Goal: Information Seeking & Learning: Check status

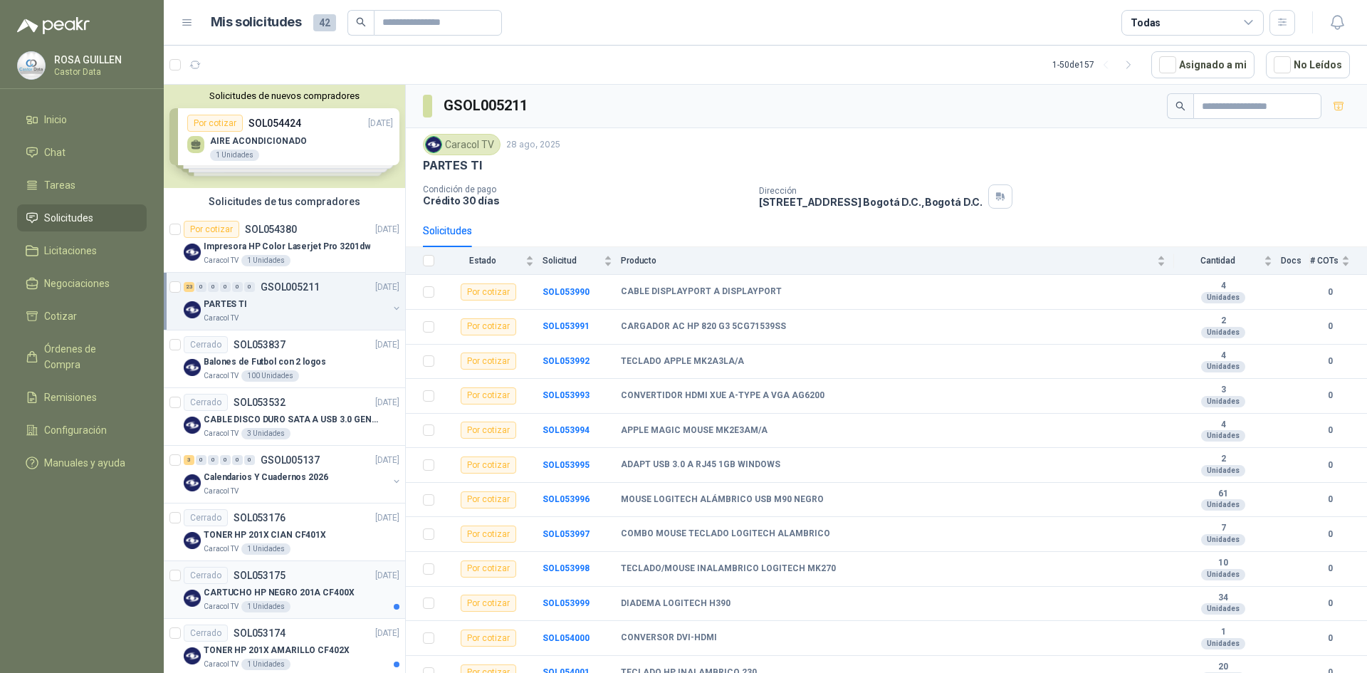
scroll to position [71, 0]
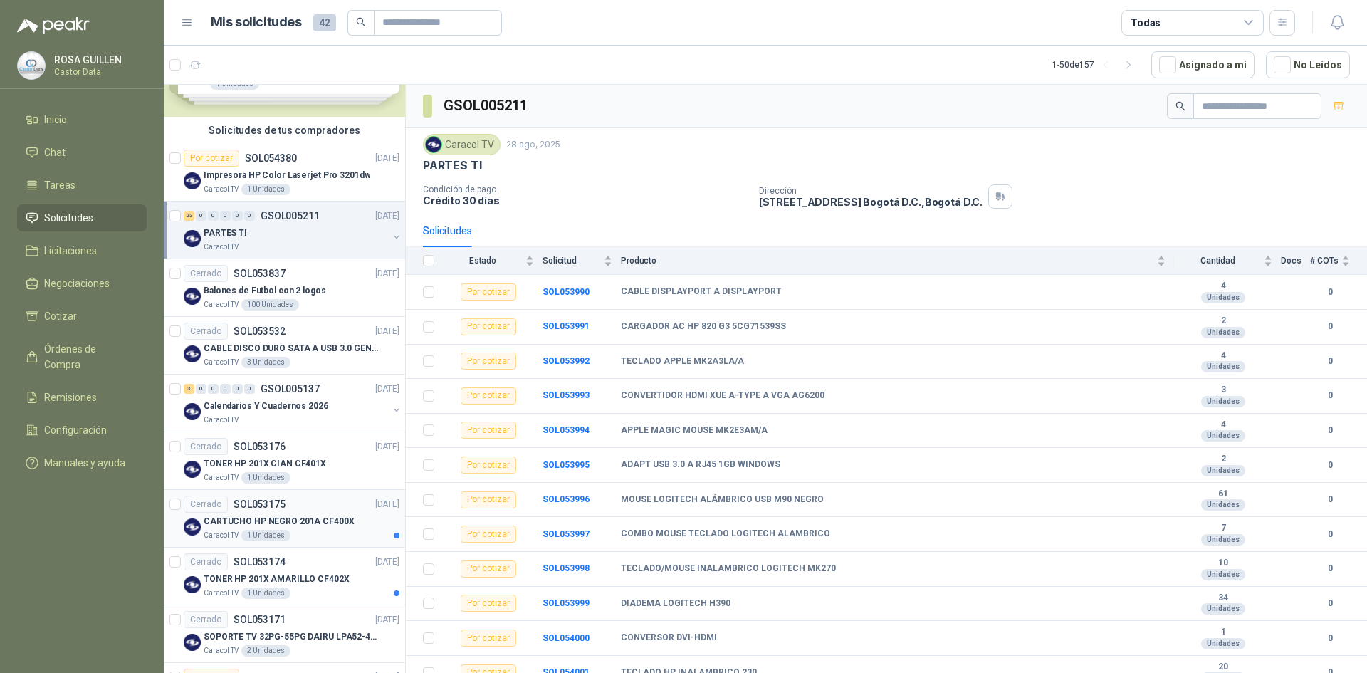
click at [323, 501] on div "Cerrado SOL053175 [DATE]" at bounding box center [292, 504] width 216 height 17
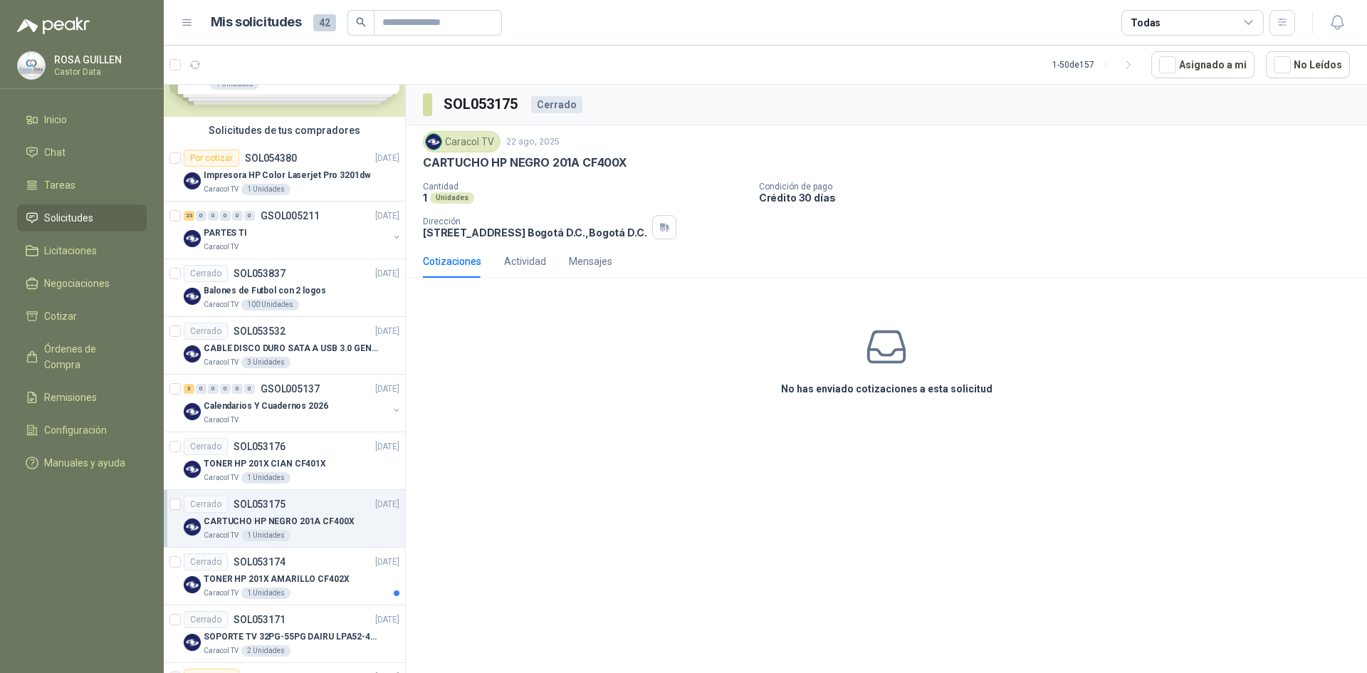
click at [1245, 28] on icon at bounding box center [1248, 22] width 13 height 13
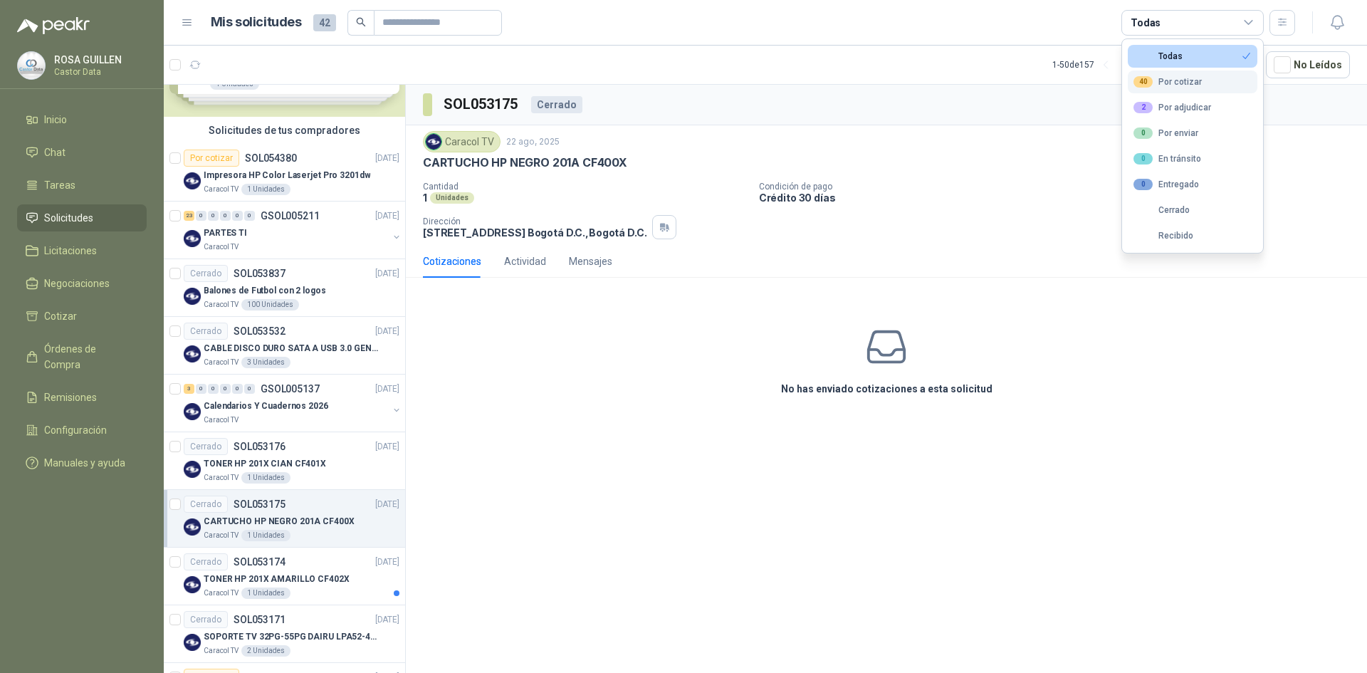
click at [1173, 85] on div "40 Por cotizar" at bounding box center [1168, 81] width 68 height 11
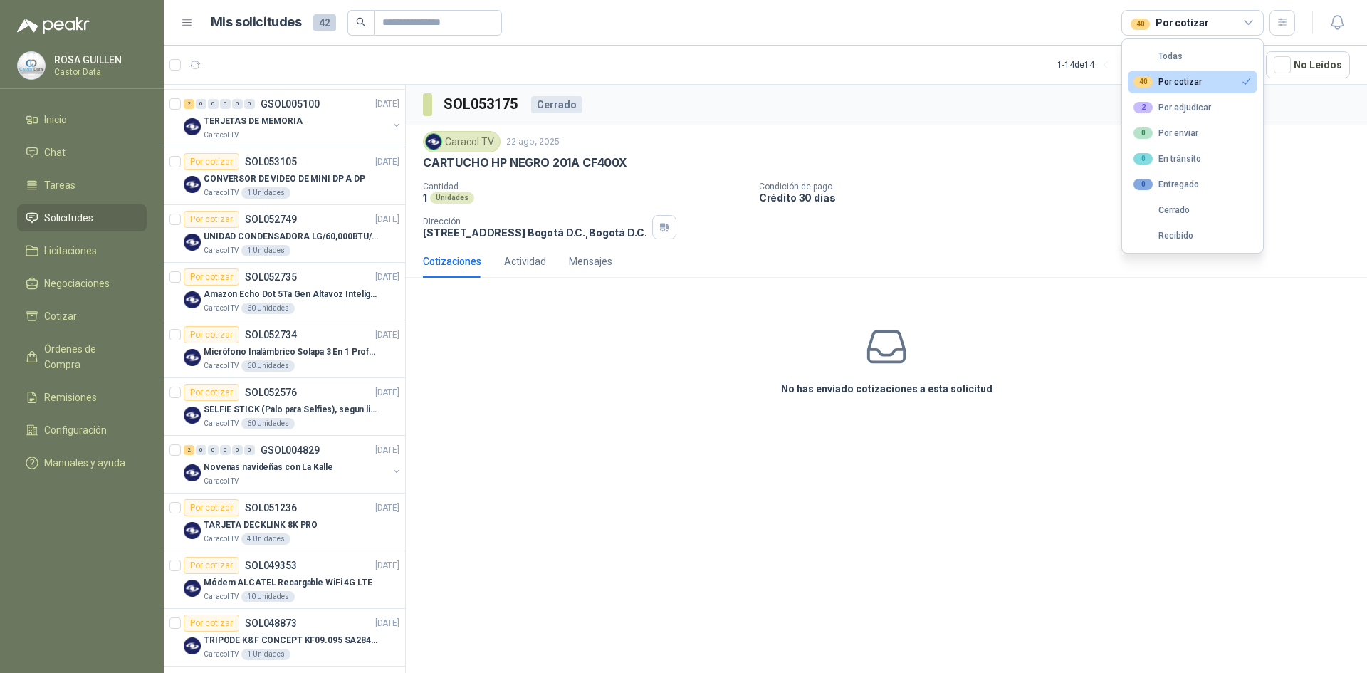
scroll to position [365, 0]
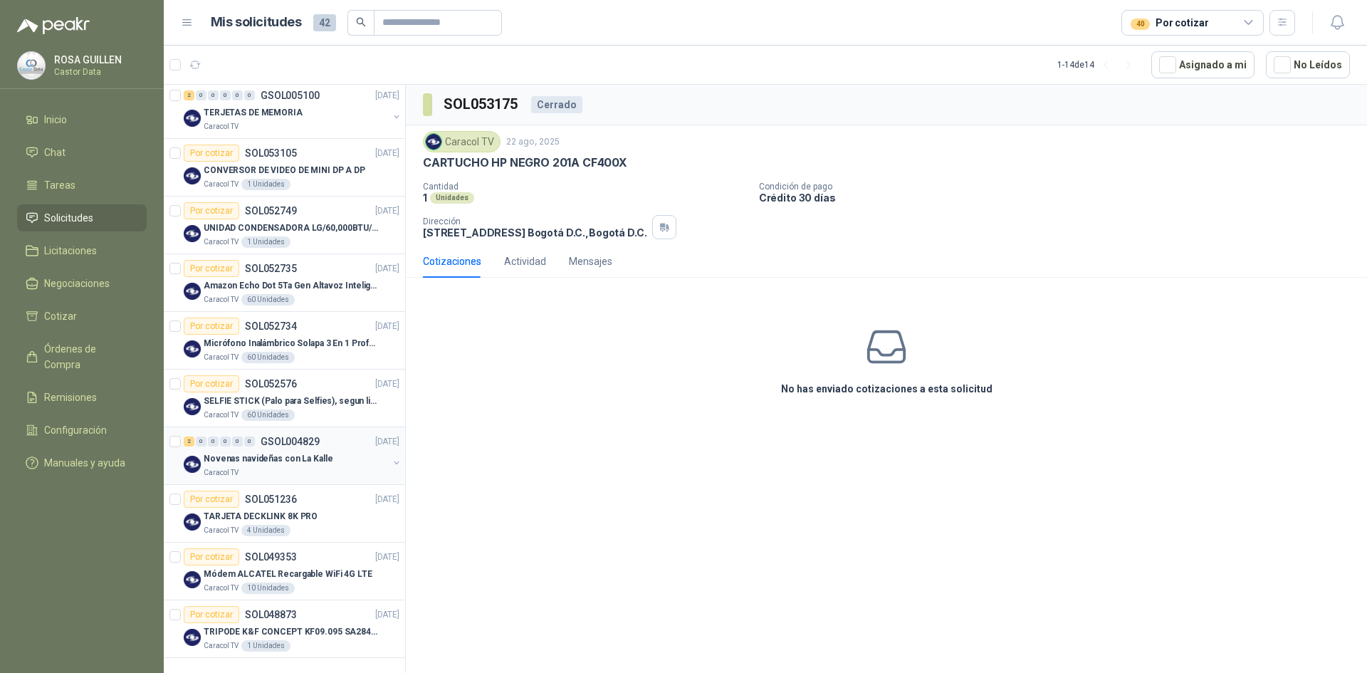
click at [289, 454] on p "Novenas navideñas con La Kalle" at bounding box center [268, 459] width 129 height 14
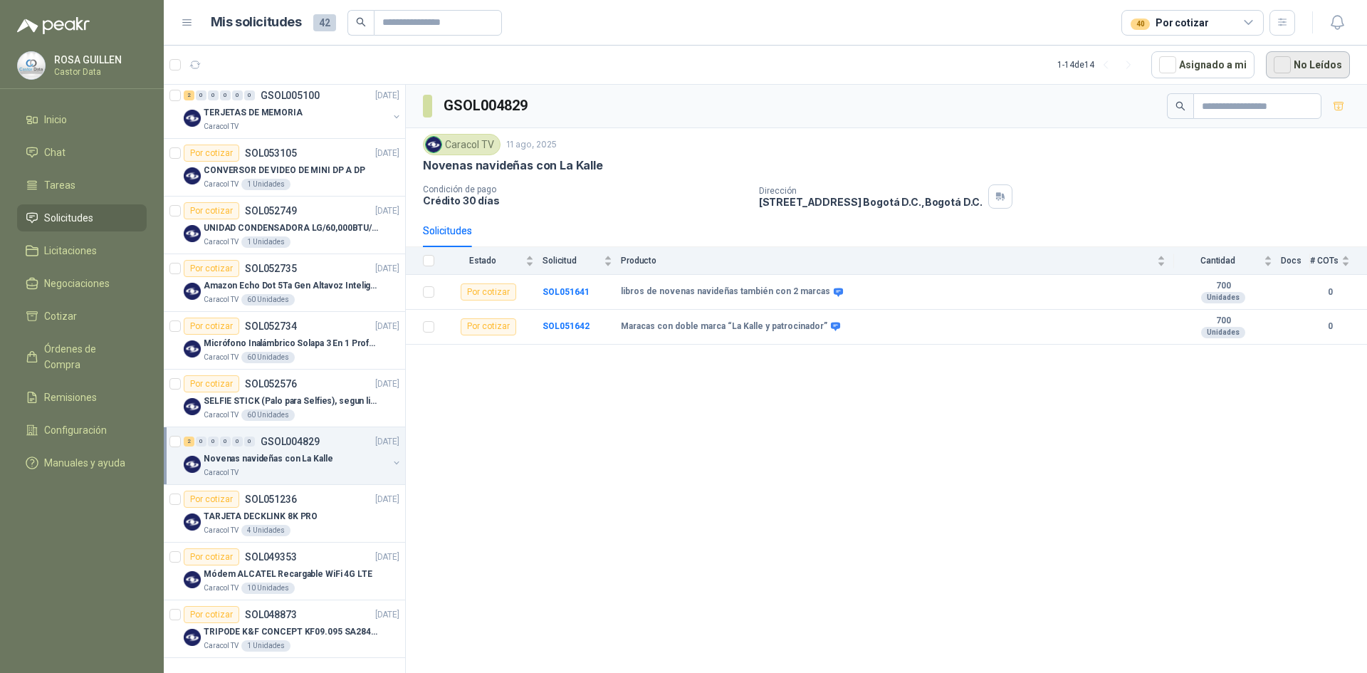
click at [1329, 73] on button "No Leídos" at bounding box center [1308, 64] width 84 height 27
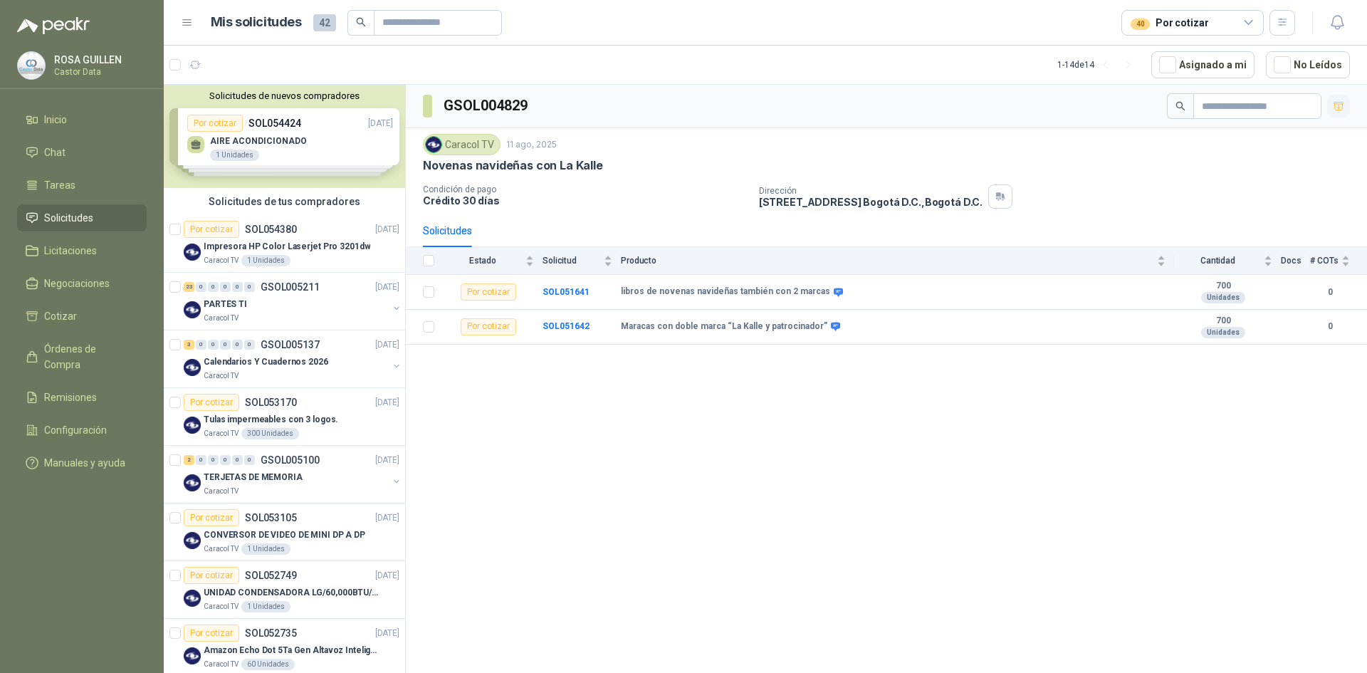
click at [1341, 106] on icon "button" at bounding box center [1339, 106] width 12 height 12
click at [297, 485] on div "TERJETAS DE MEMORIA" at bounding box center [296, 477] width 184 height 17
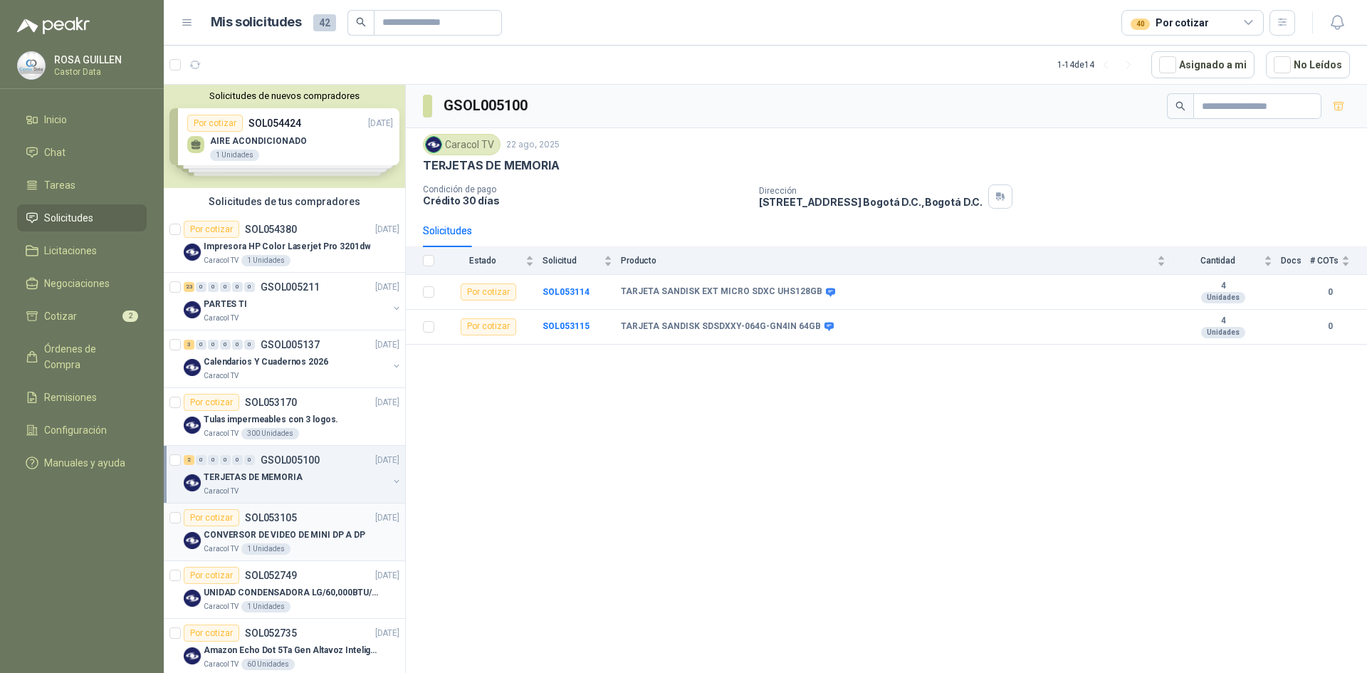
click at [278, 524] on div "Por cotizar SOL053105" at bounding box center [240, 517] width 113 height 17
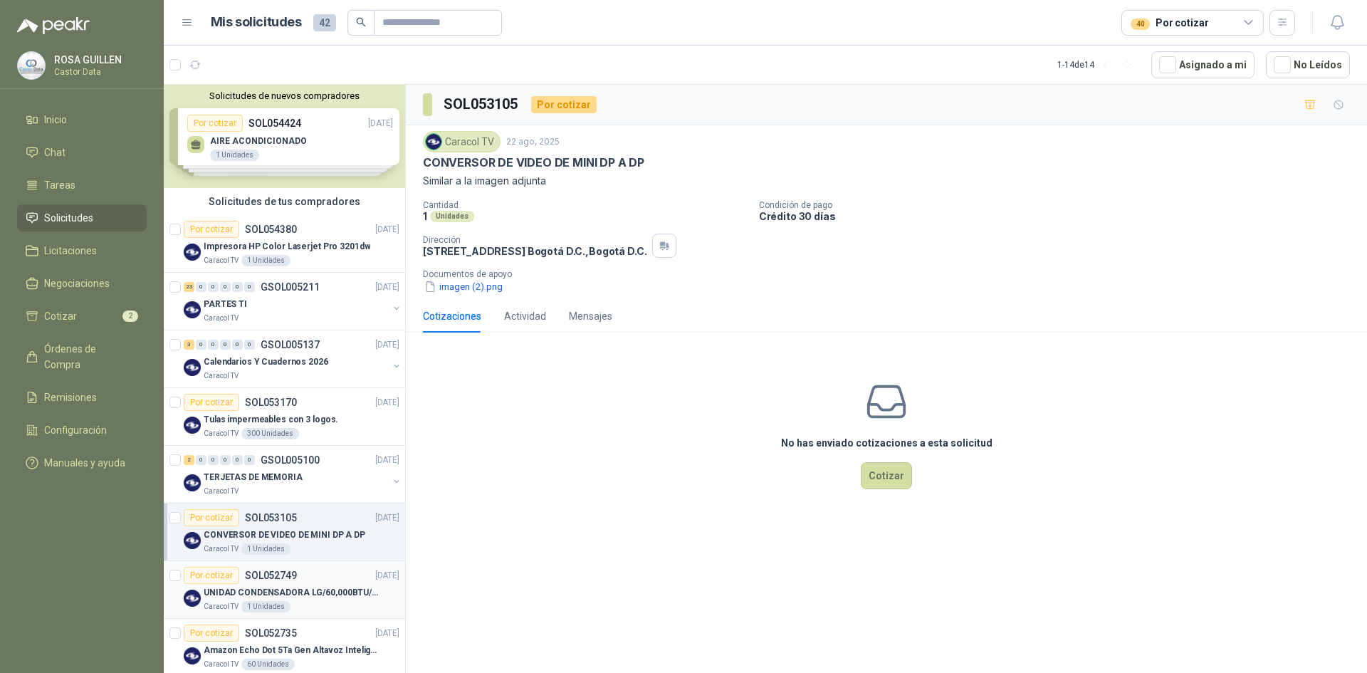
click at [313, 580] on div "Por cotizar SOL052749 [DATE]" at bounding box center [292, 575] width 216 height 17
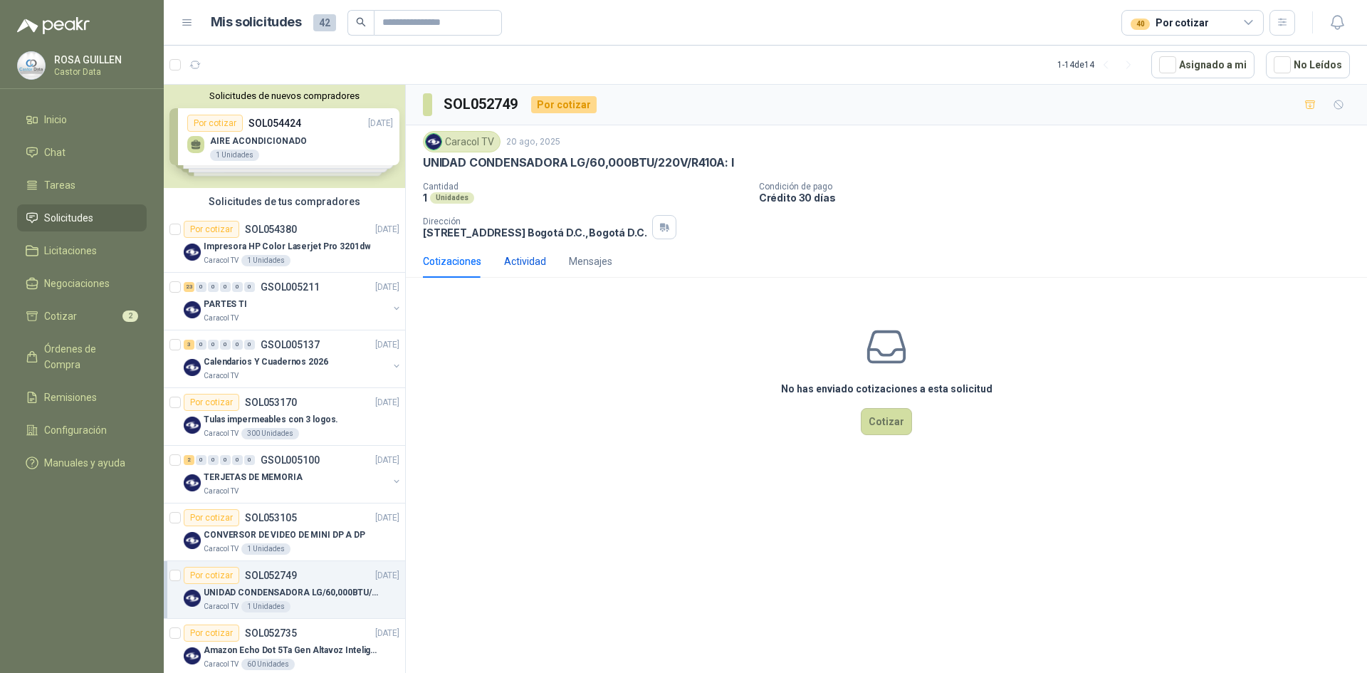
click at [530, 263] on div "Actividad" at bounding box center [525, 261] width 42 height 16
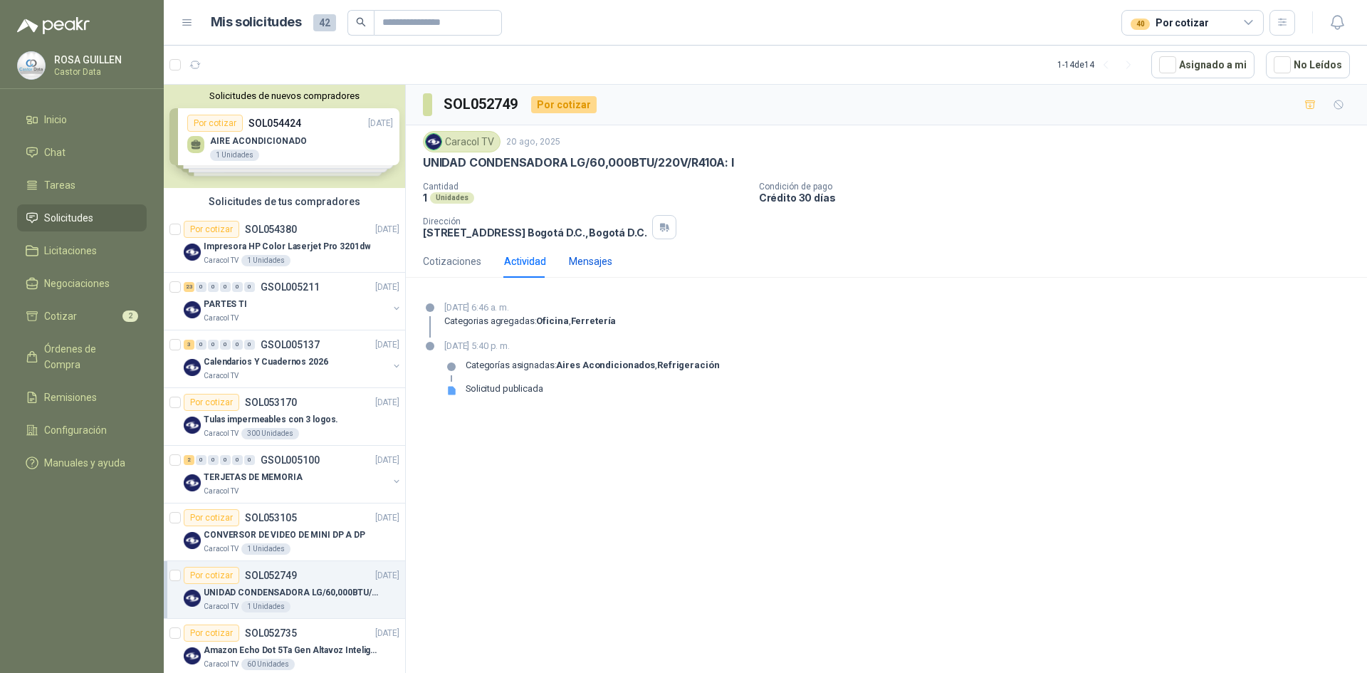
click at [598, 257] on div "Mensajes" at bounding box center [590, 261] width 43 height 16
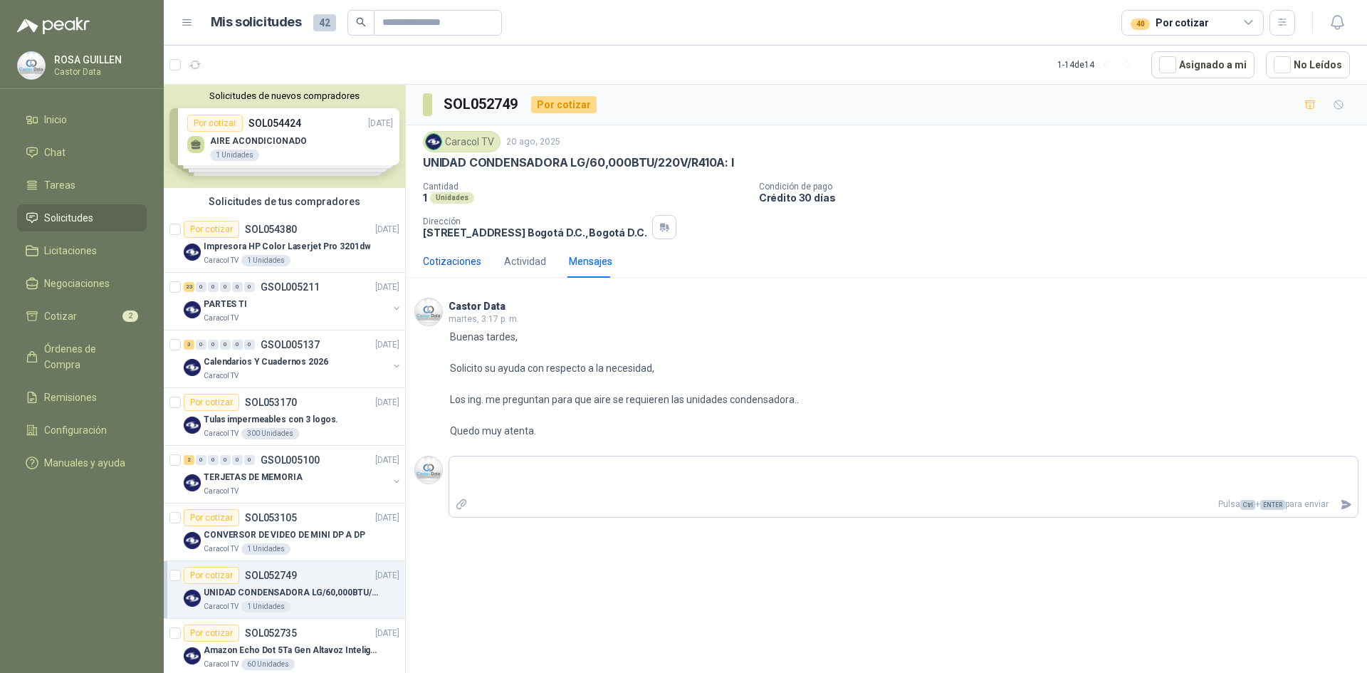
click at [449, 261] on div "Cotizaciones" at bounding box center [452, 261] width 58 height 16
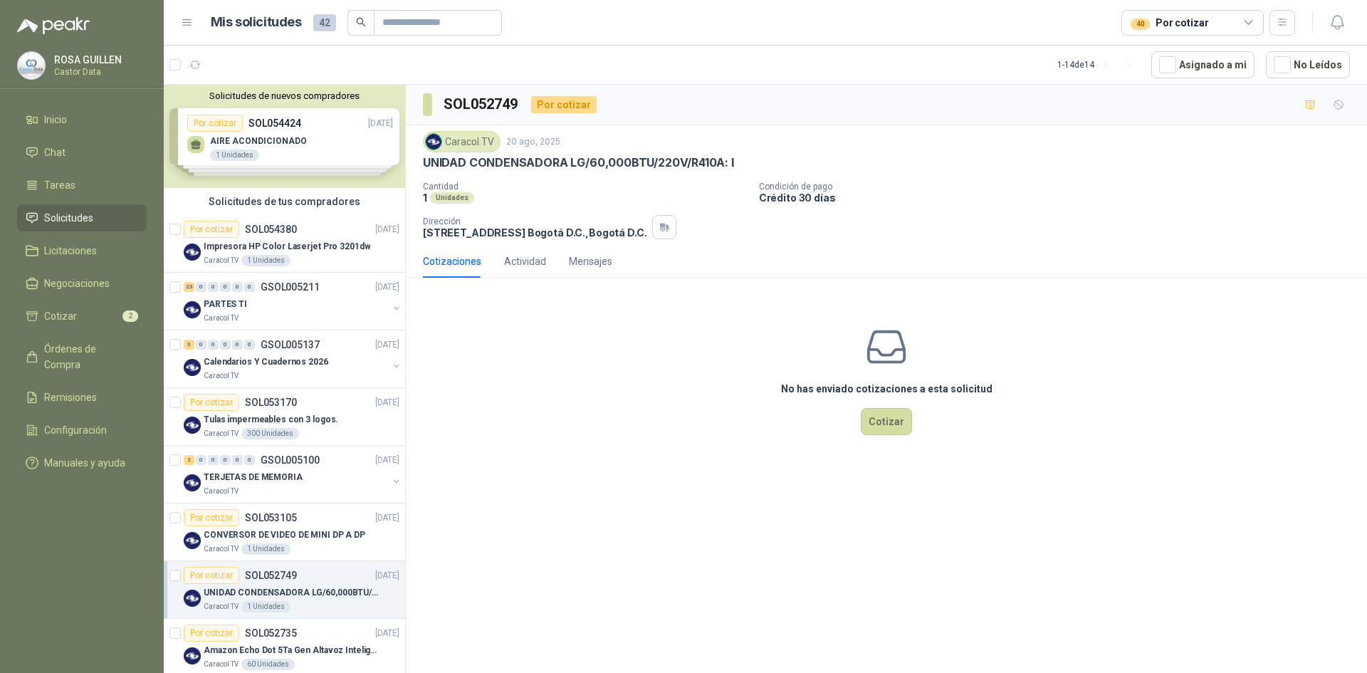
click at [282, 579] on p "SOL052749" at bounding box center [271, 575] width 52 height 10
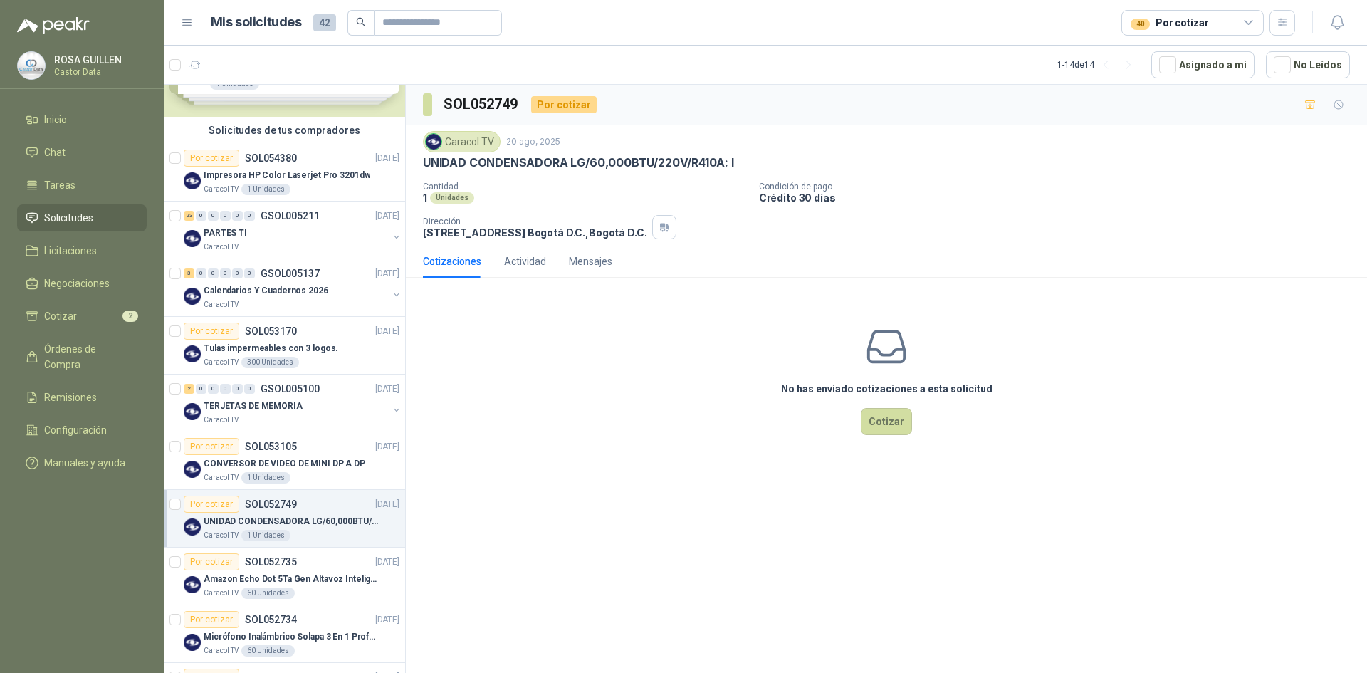
scroll to position [142, 0]
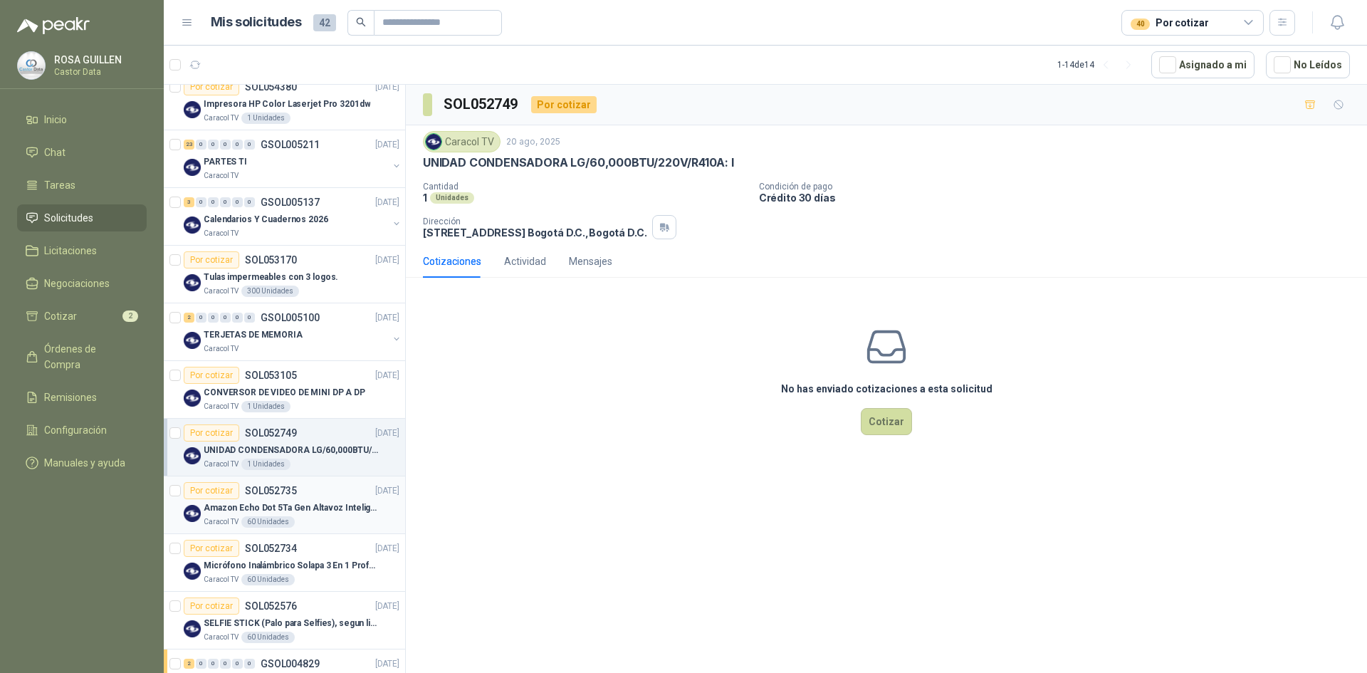
click at [296, 501] on p "Amazon Echo Dot 5Ta Gen Altavoz Inteligente Alexa Azul" at bounding box center [292, 508] width 177 height 14
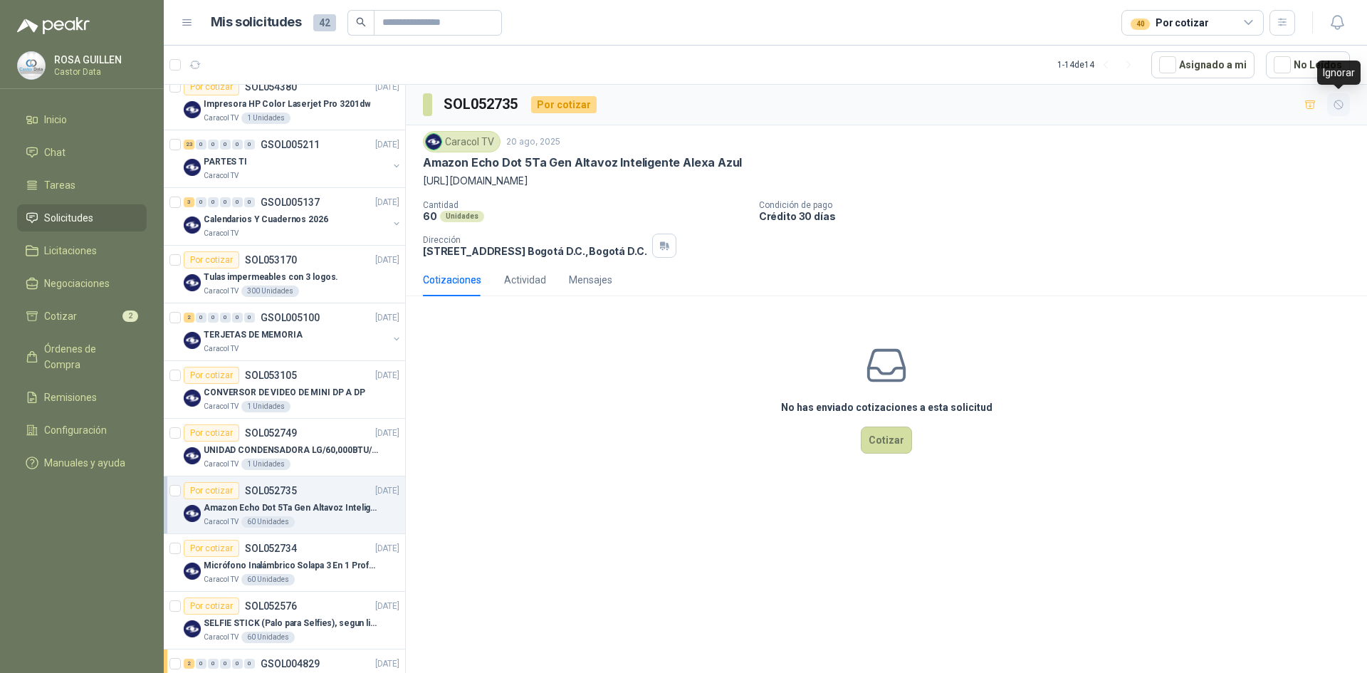
click at [1342, 107] on icon "button" at bounding box center [1338, 104] width 9 height 9
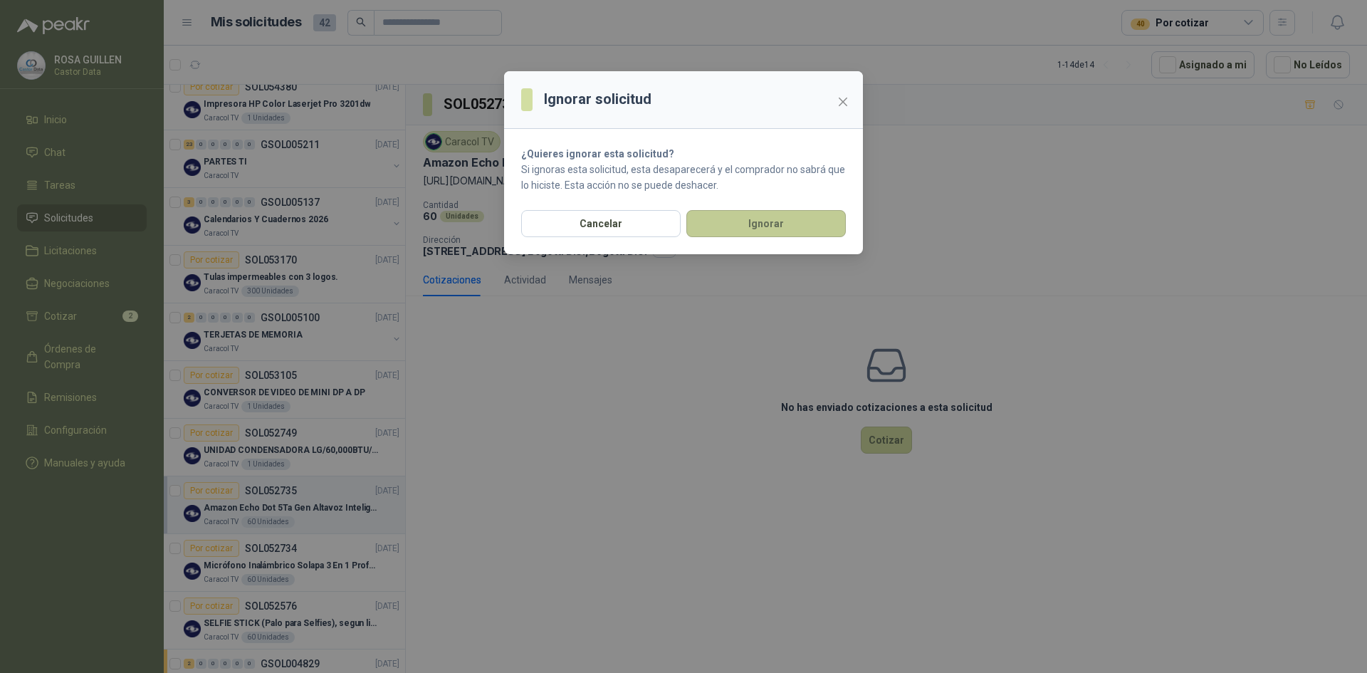
click at [740, 229] on button "Ignorar" at bounding box center [765, 223] width 159 height 27
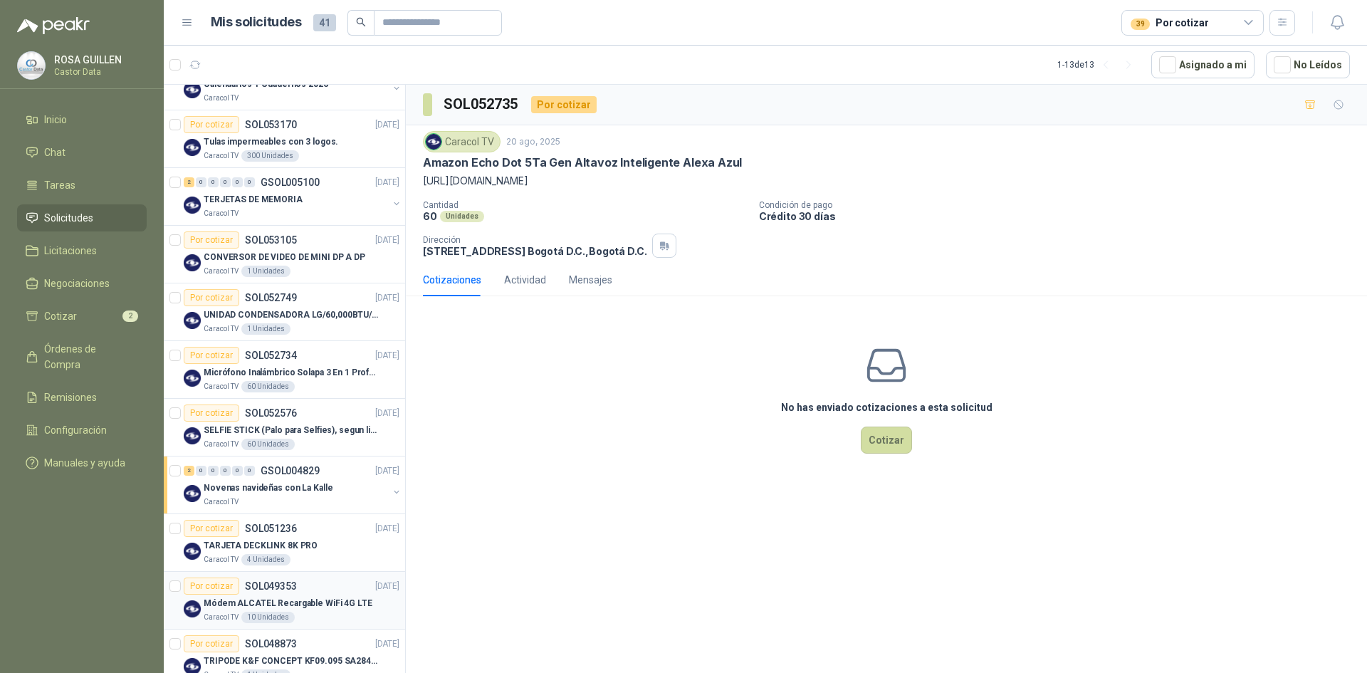
scroll to position [307, 0]
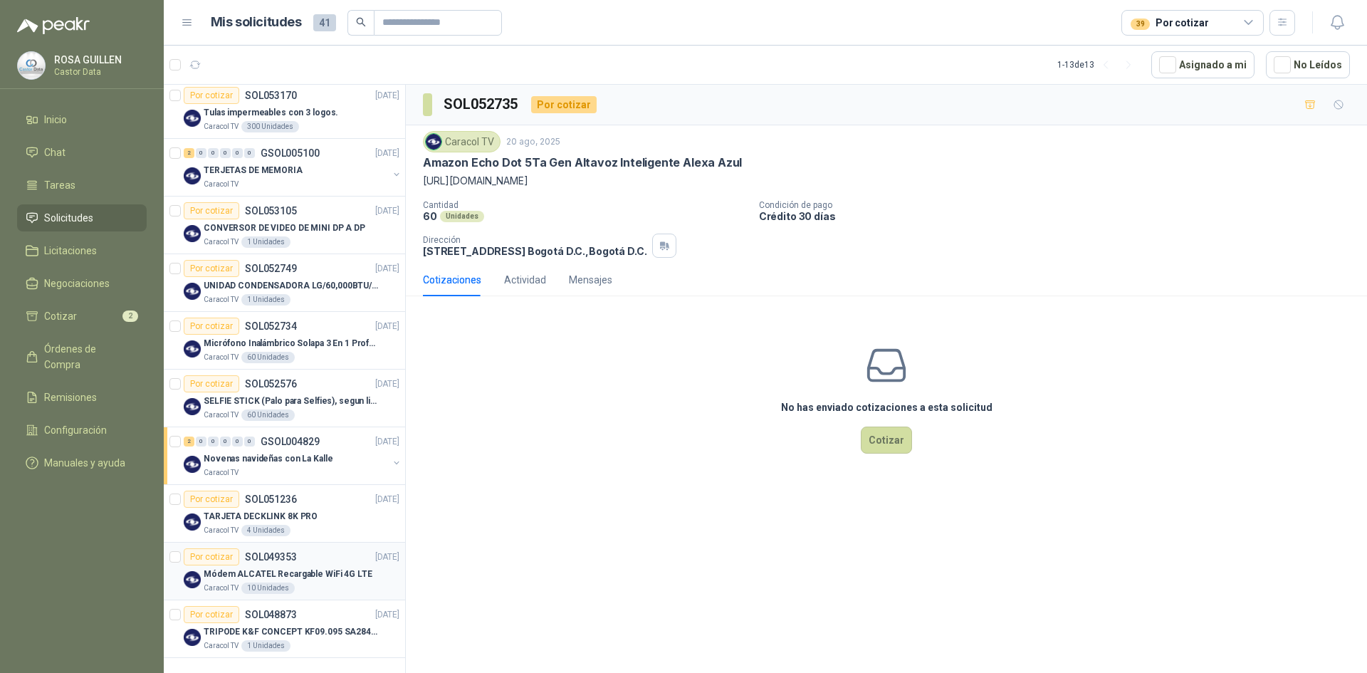
click at [310, 561] on div "Por cotizar SOL049353 [DATE]" at bounding box center [292, 556] width 216 height 17
click at [1338, 99] on icon "button" at bounding box center [1339, 105] width 12 height 12
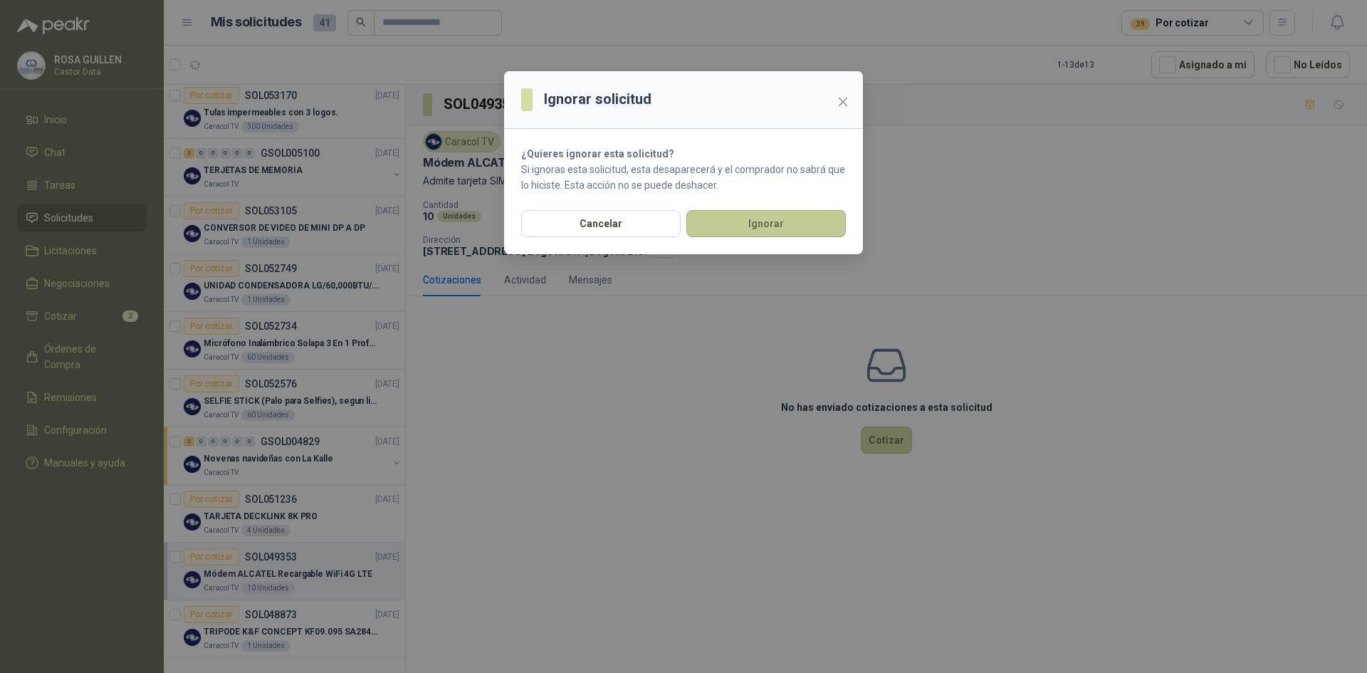
click at [769, 221] on button "Ignorar" at bounding box center [765, 223] width 159 height 27
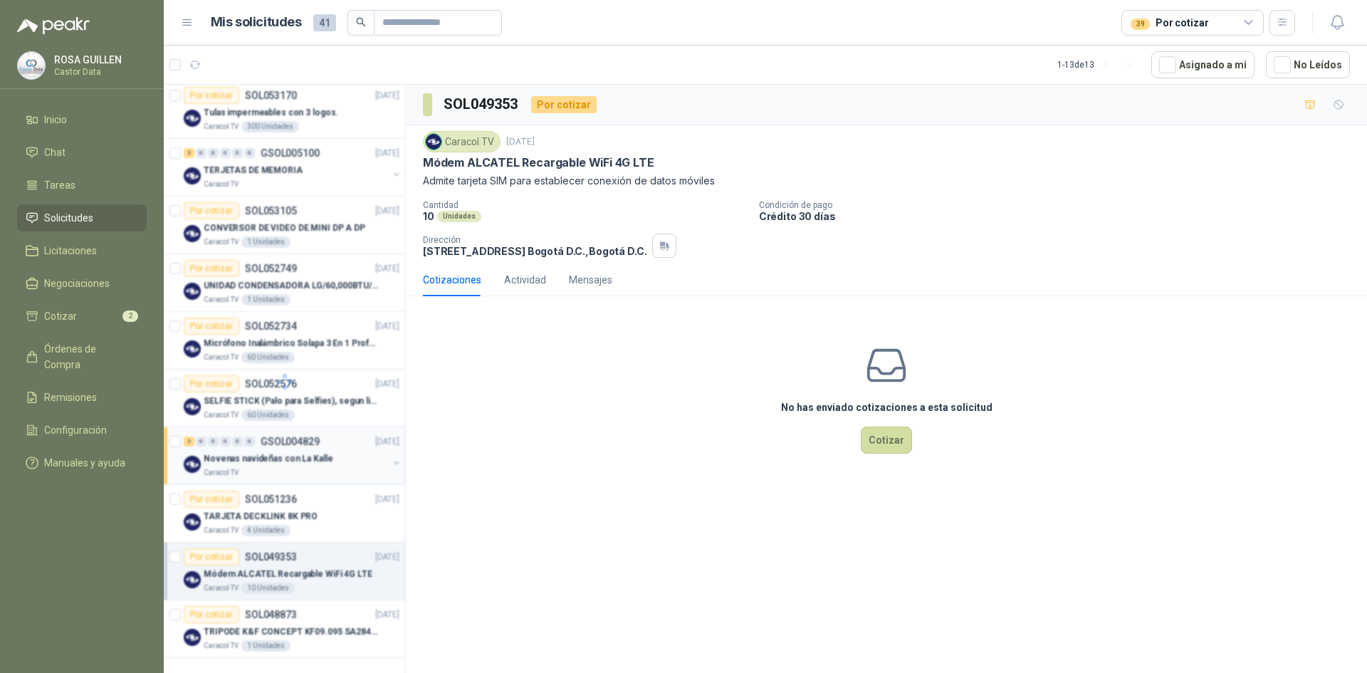
scroll to position [249, 0]
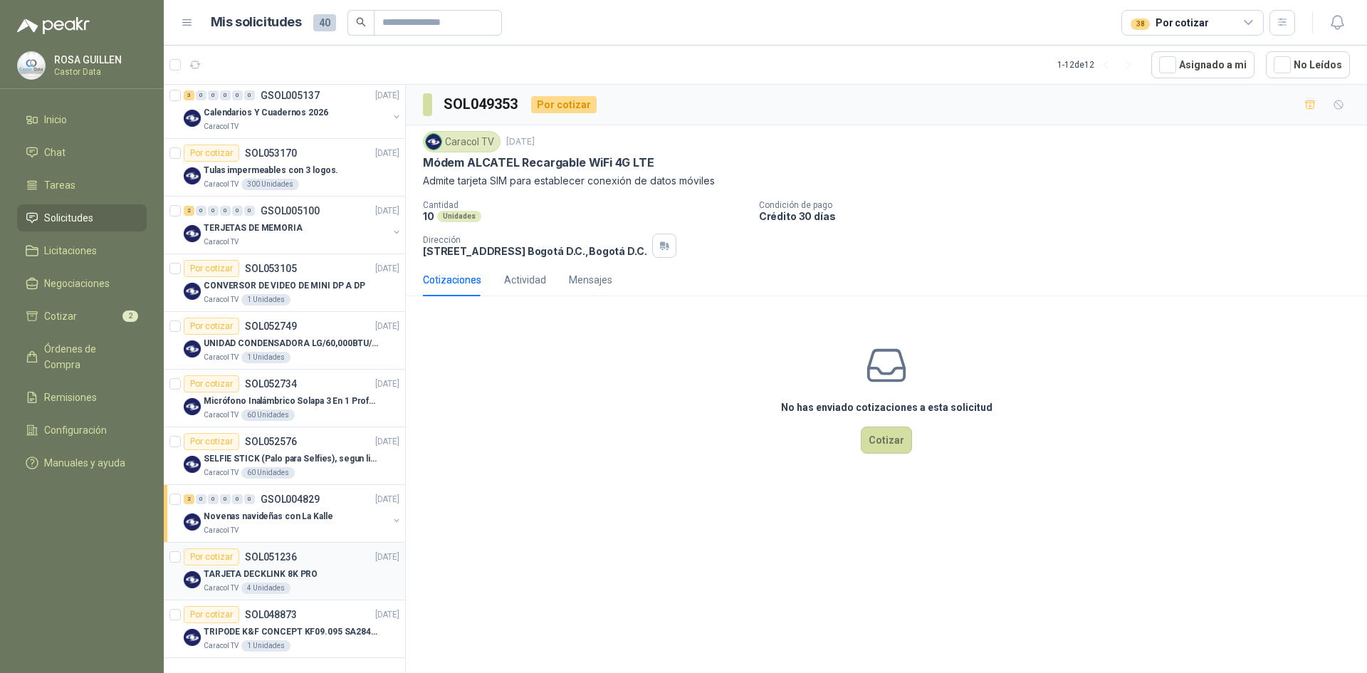
click at [315, 567] on div "TARJETA DECKLINK 8K PRO" at bounding box center [302, 573] width 196 height 17
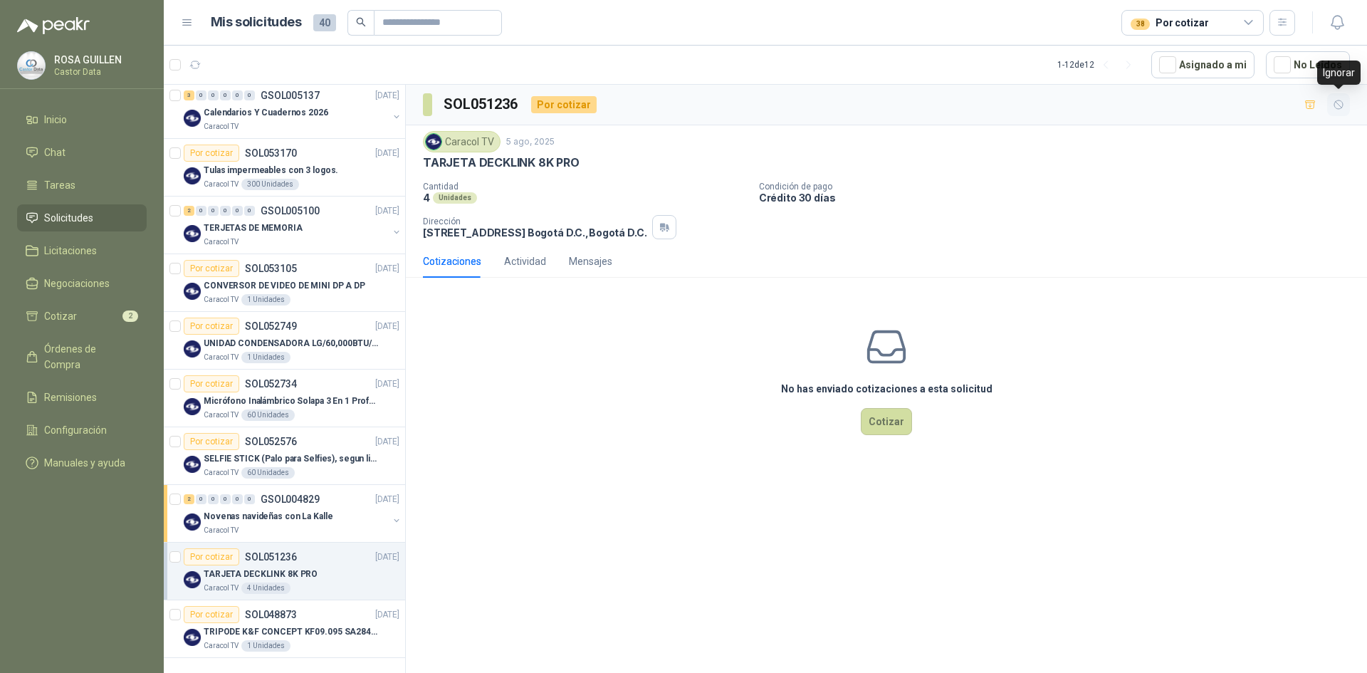
click at [1334, 105] on icon "button" at bounding box center [1338, 104] width 9 height 9
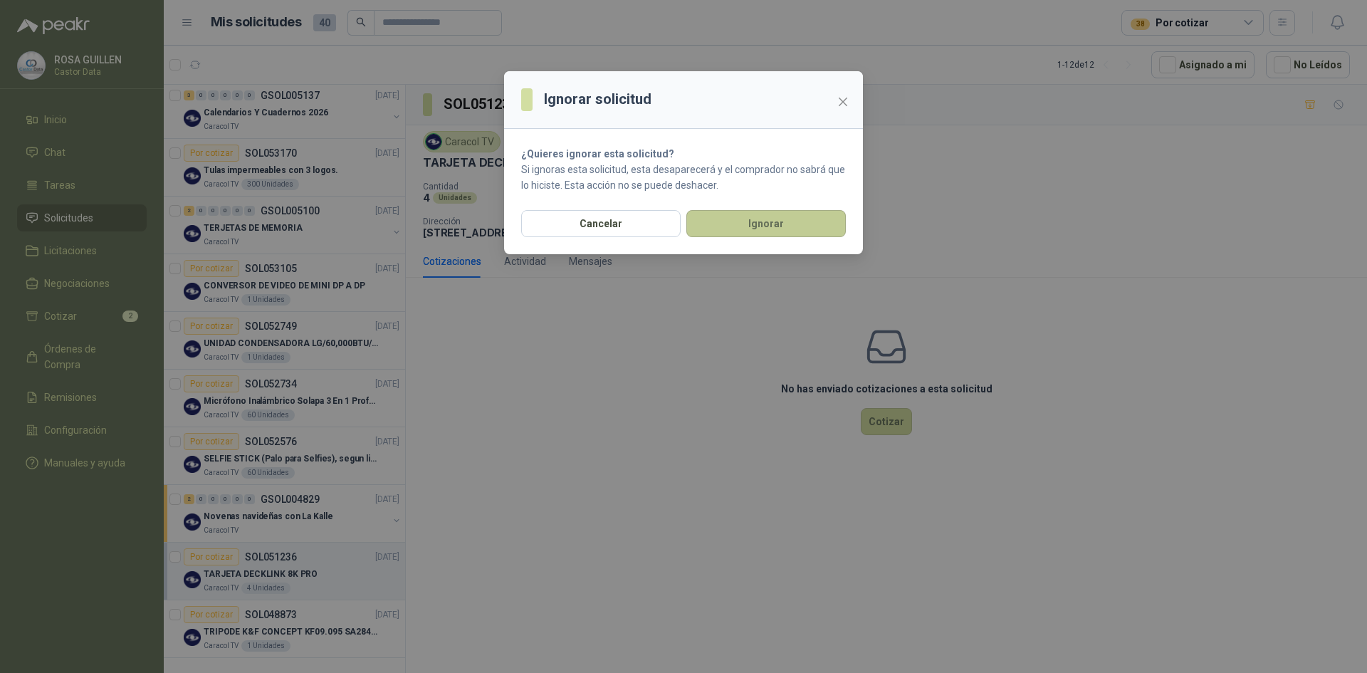
click at [745, 218] on button "Ignorar" at bounding box center [765, 223] width 159 height 27
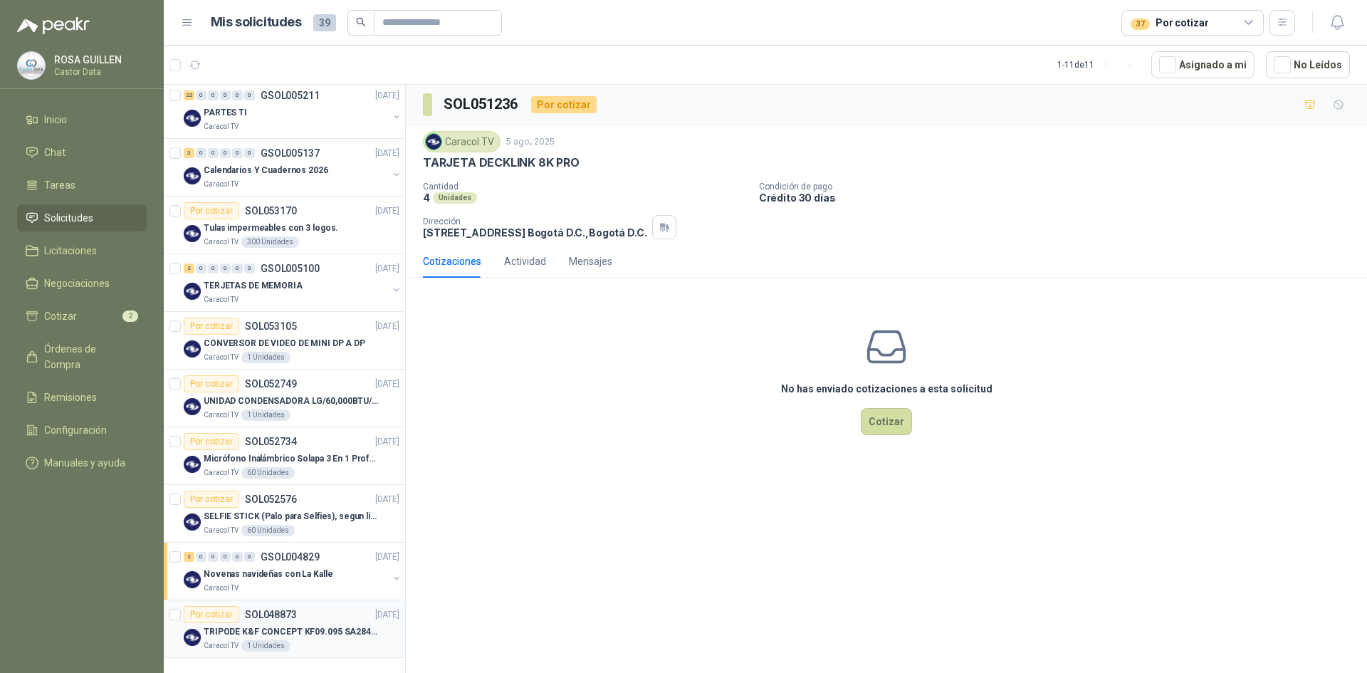
scroll to position [192, 0]
click at [310, 614] on div "Por cotizar SOL048873 [DATE]" at bounding box center [292, 614] width 216 height 17
click at [517, 261] on div "Actividad" at bounding box center [525, 261] width 42 height 16
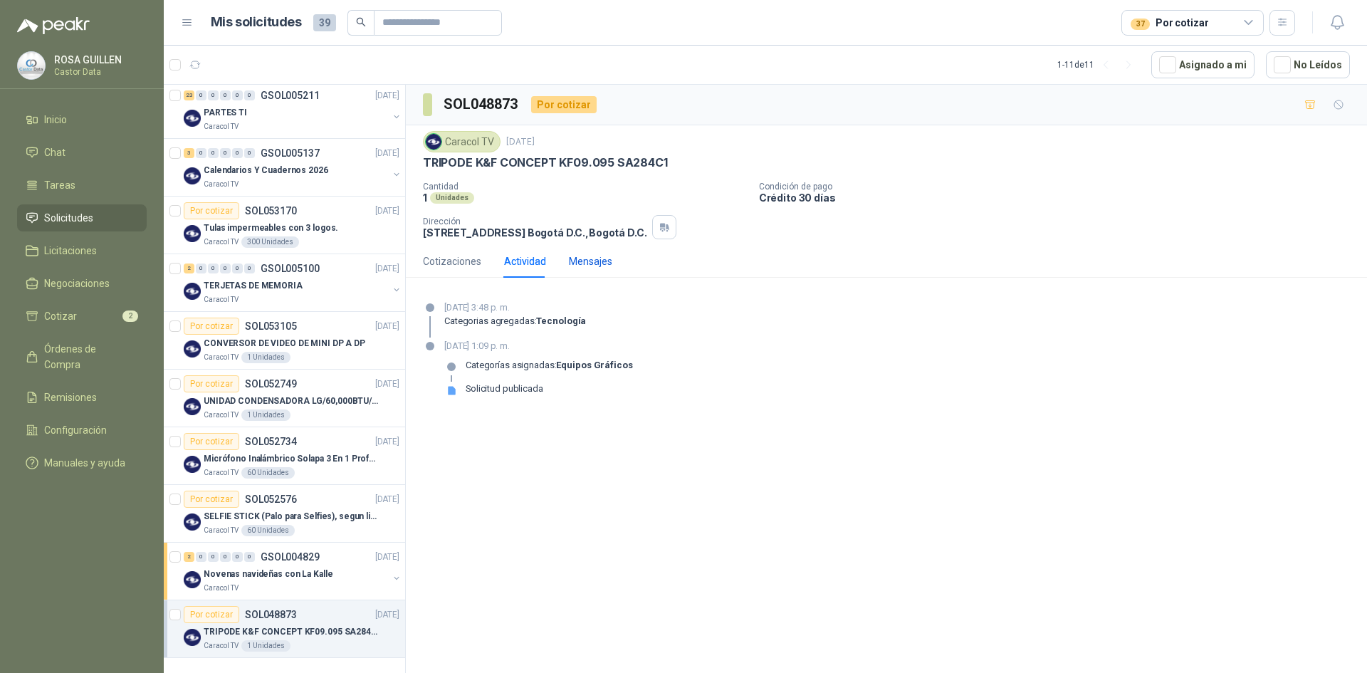
click at [602, 257] on div "Mensajes" at bounding box center [590, 261] width 43 height 16
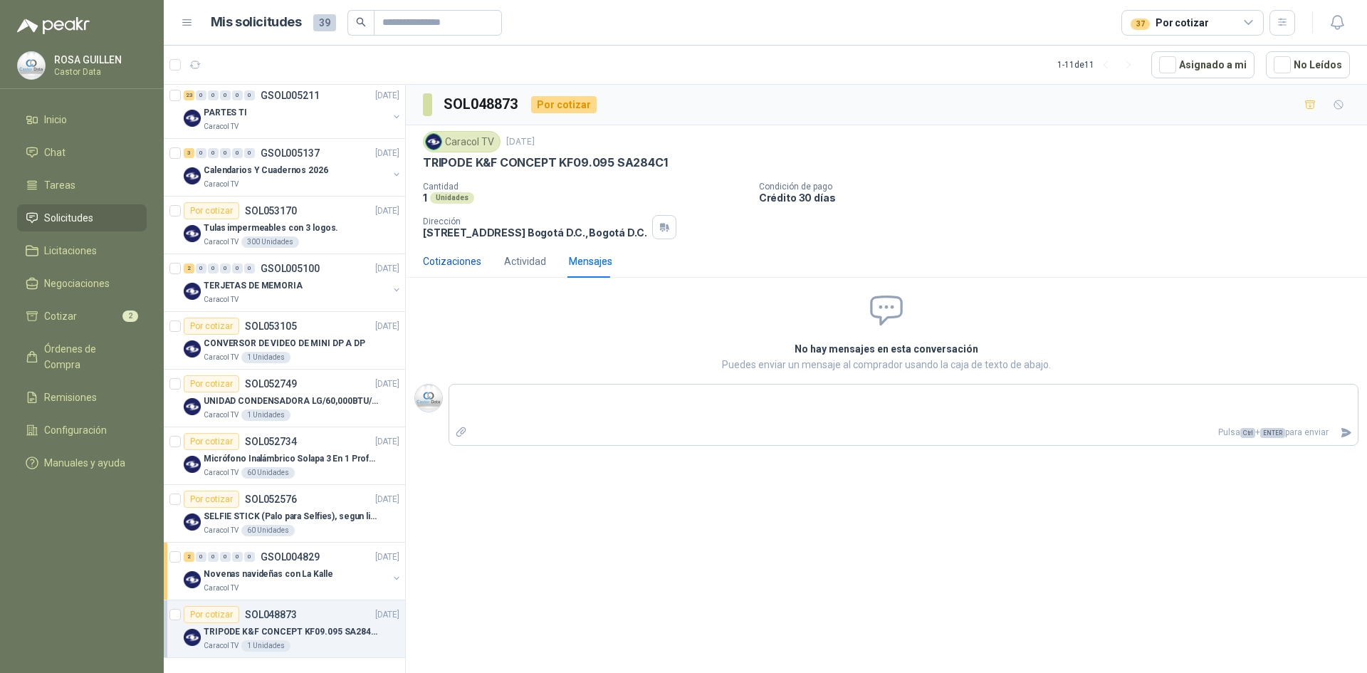
drag, startPoint x: 452, startPoint y: 258, endPoint x: 568, endPoint y: 220, distance: 122.3
click at [451, 258] on div "Cotizaciones" at bounding box center [452, 261] width 58 height 16
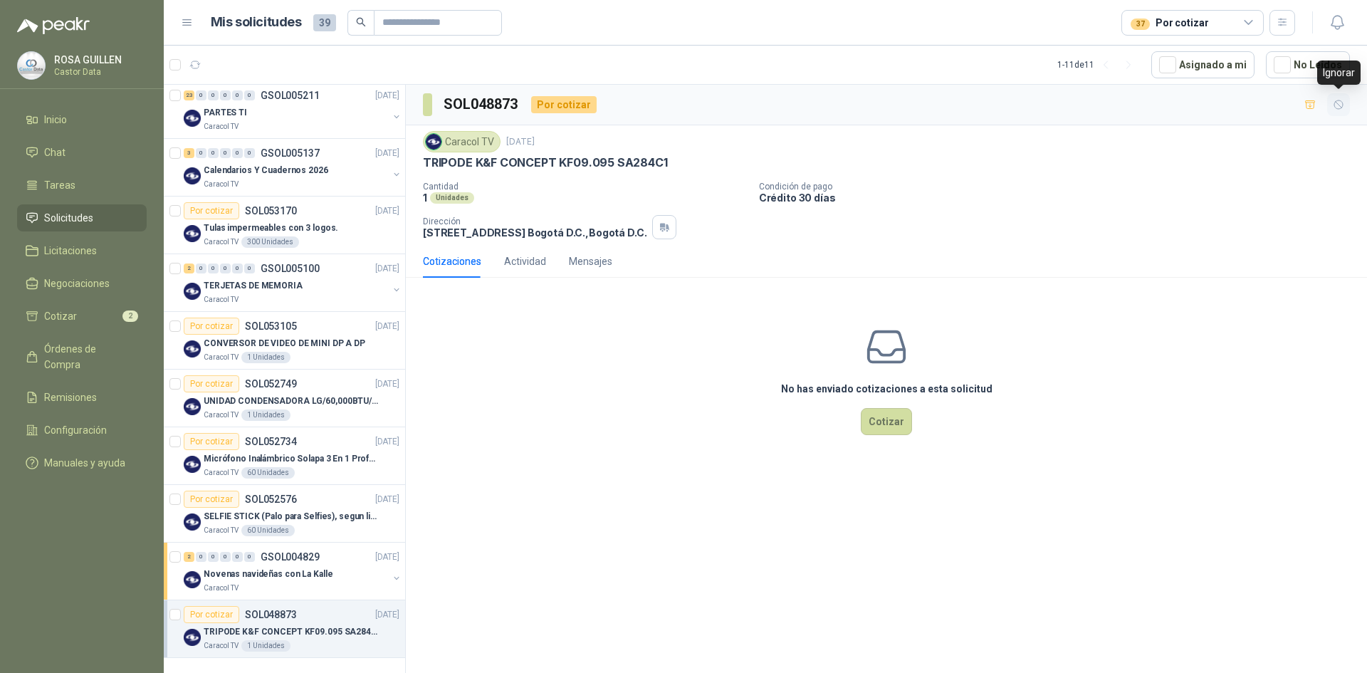
click at [1341, 108] on button "button" at bounding box center [1338, 104] width 23 height 23
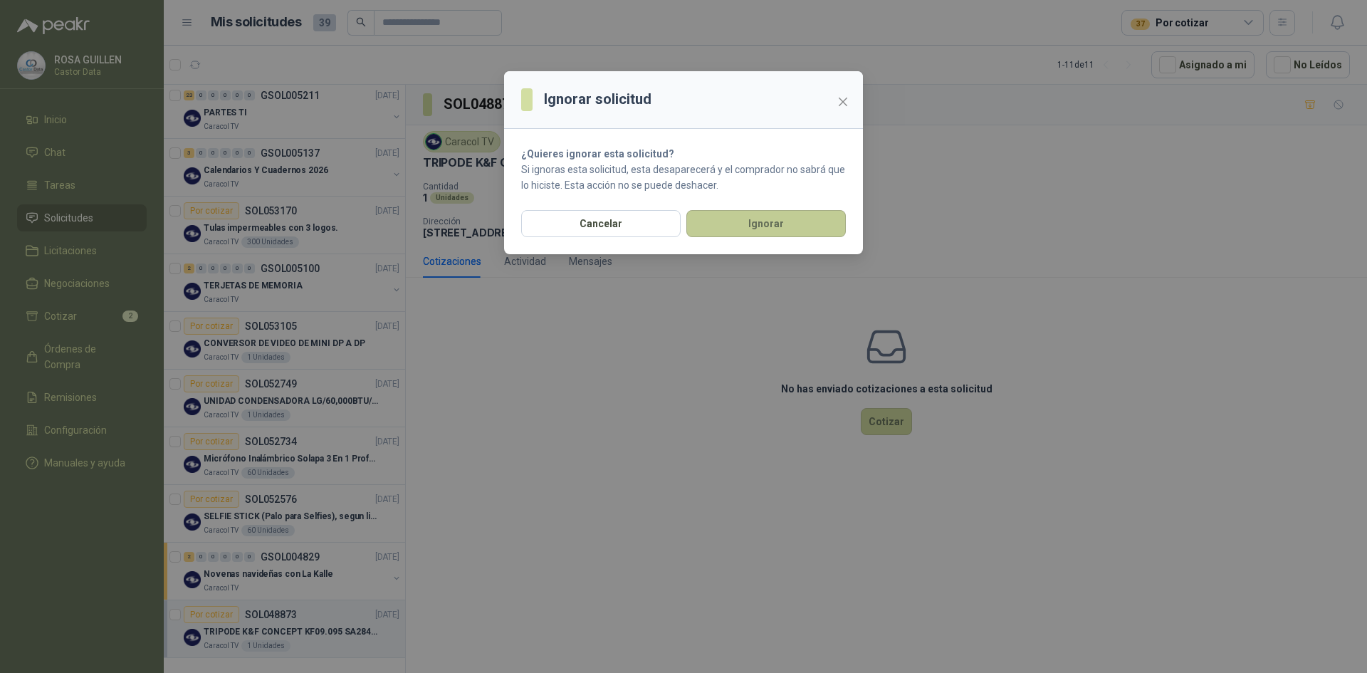
click at [745, 222] on button "Ignorar" at bounding box center [765, 223] width 159 height 27
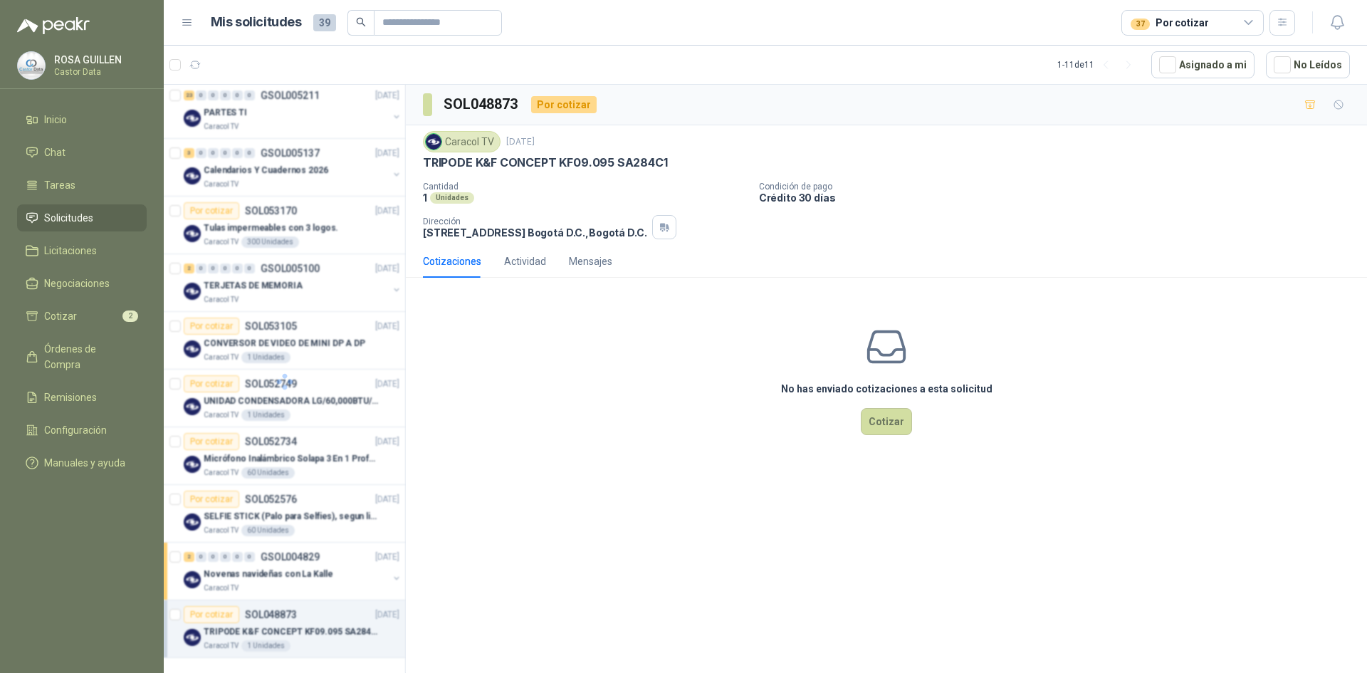
scroll to position [134, 0]
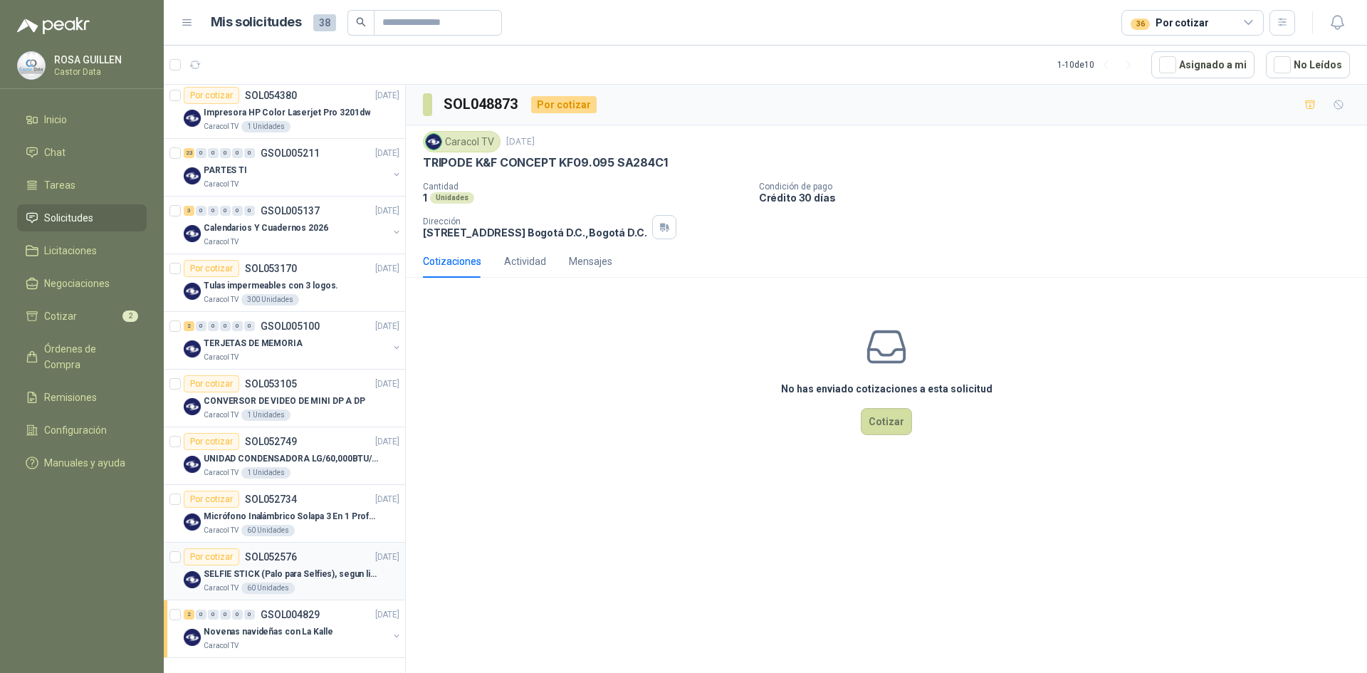
click at [319, 578] on p "SELFIE STICK (Palo para Selfies), segun link adjunto" at bounding box center [292, 574] width 177 height 14
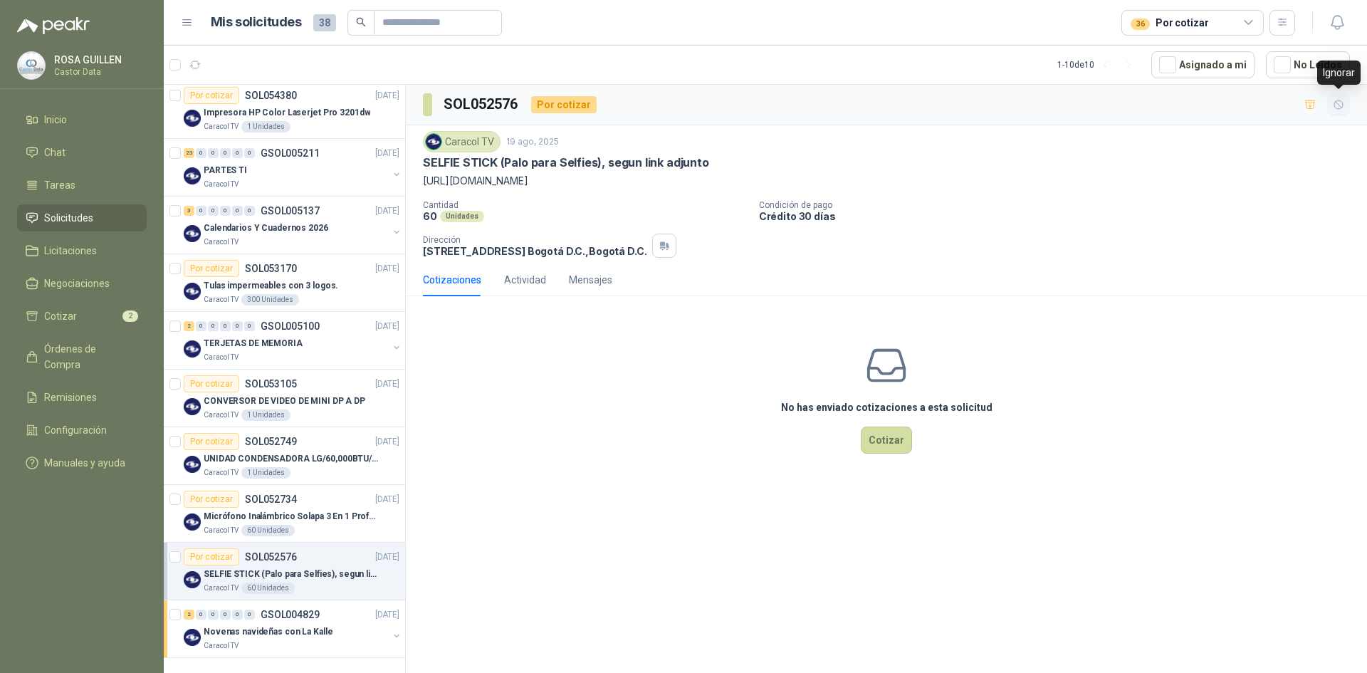
click at [1341, 104] on icon "button" at bounding box center [1339, 105] width 12 height 12
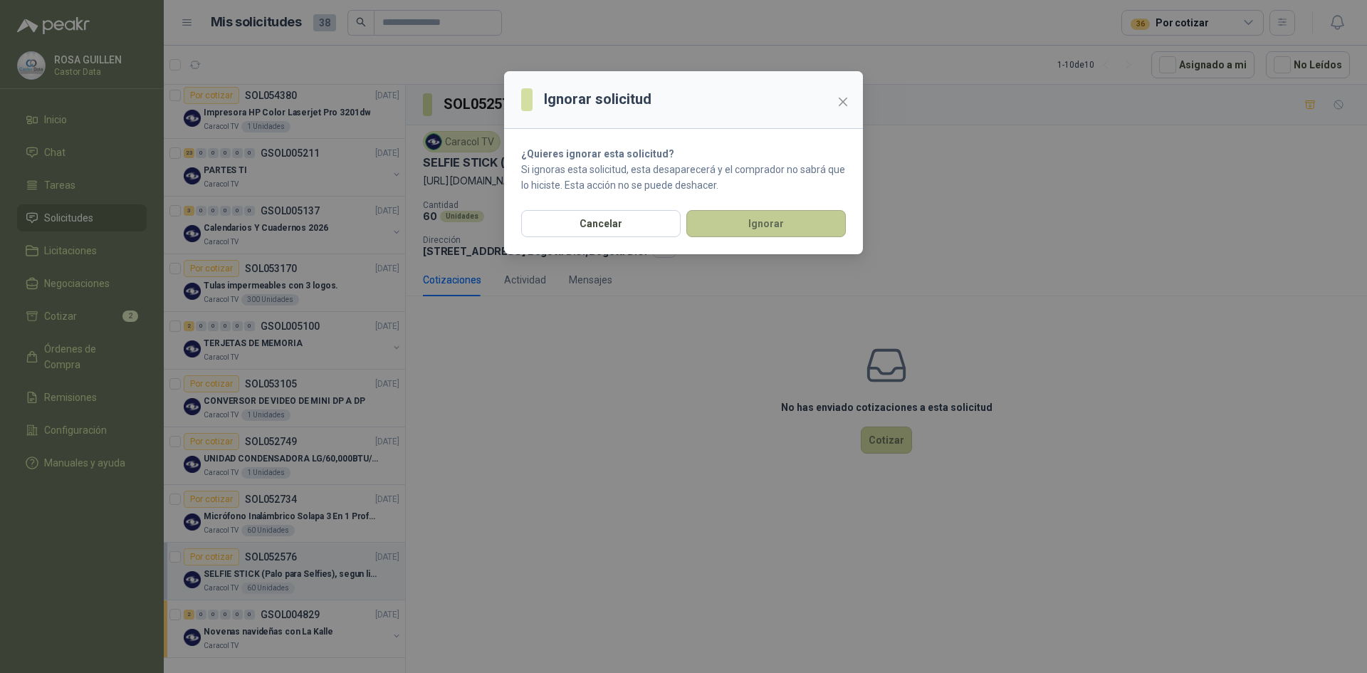
click at [752, 226] on button "Ignorar" at bounding box center [765, 223] width 159 height 27
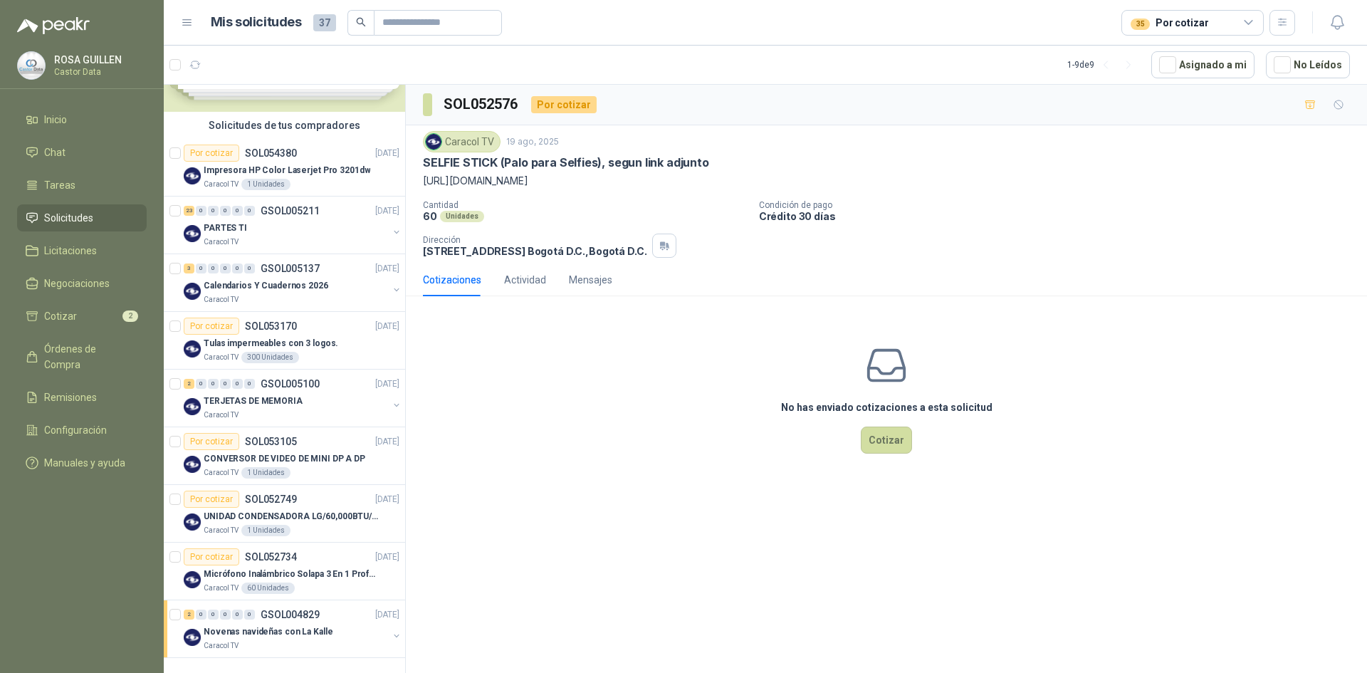
scroll to position [76, 0]
click at [313, 459] on p "CONVERSOR DE VIDEO DE MINI DP A DP" at bounding box center [285, 459] width 162 height 14
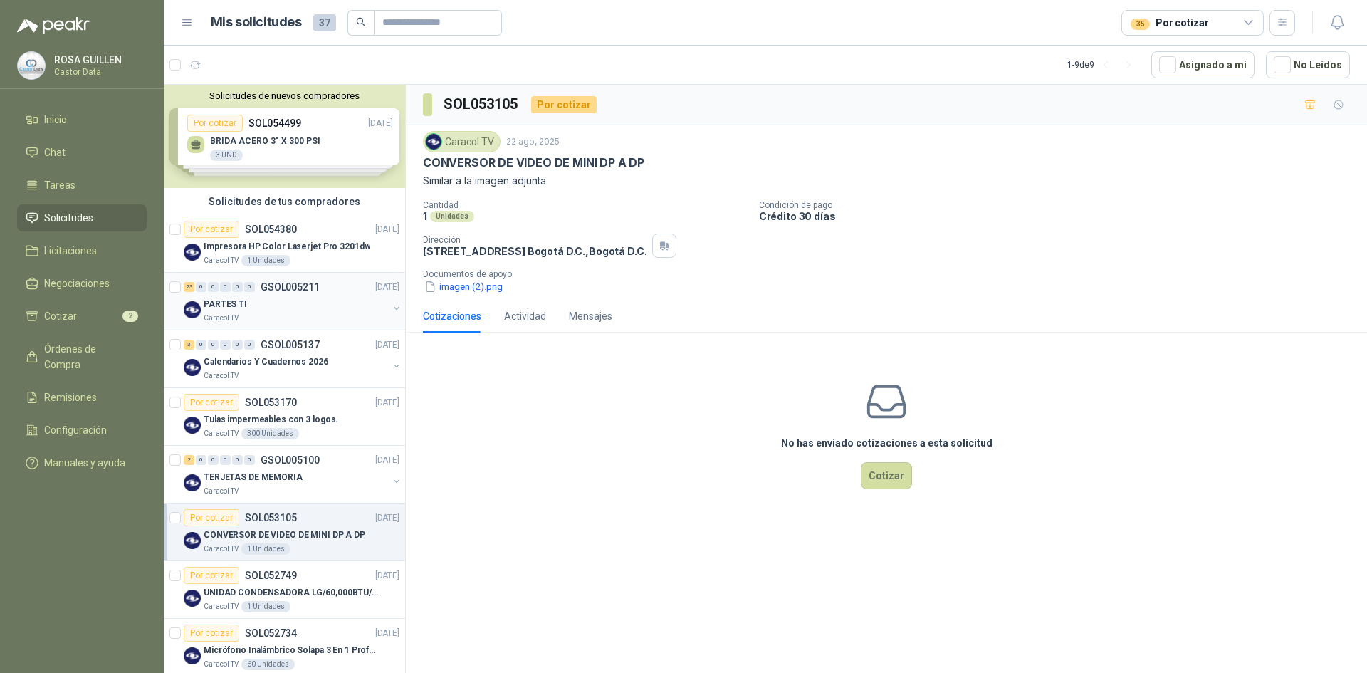
click at [300, 301] on div "PARTES TI" at bounding box center [296, 303] width 184 height 17
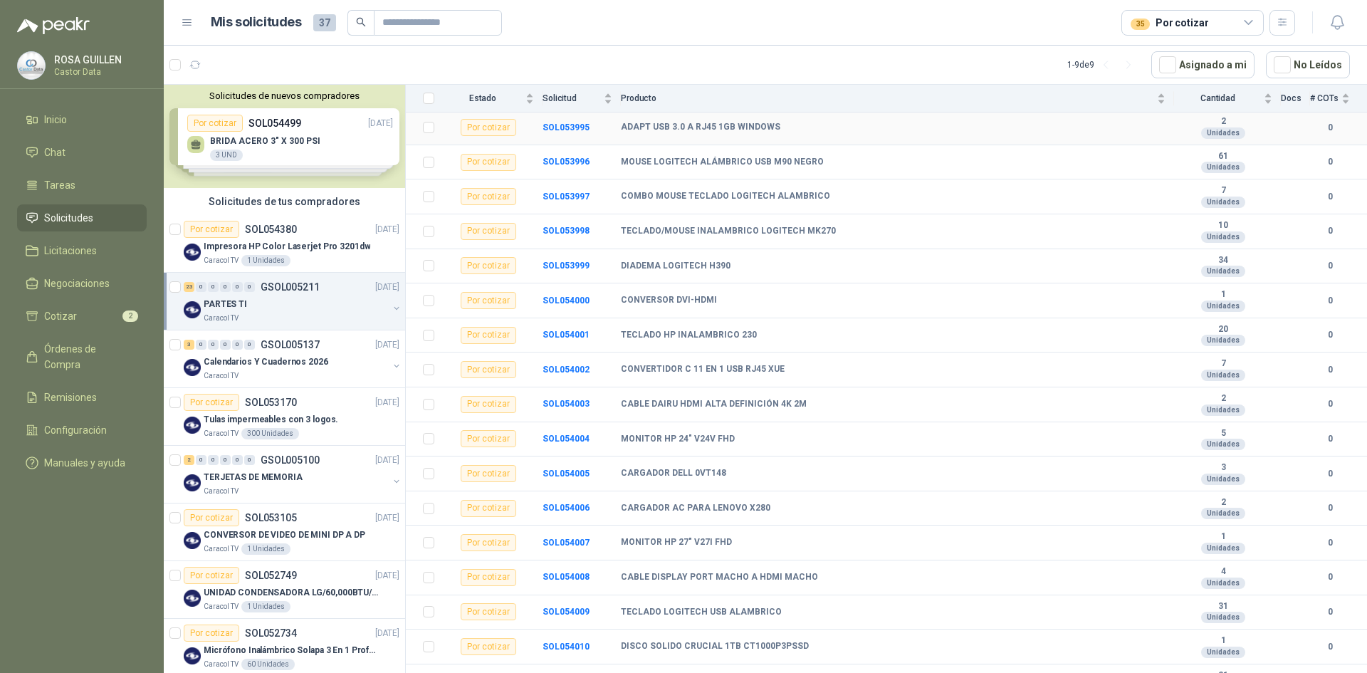
scroll to position [393, 0]
